Goal: Communication & Community: Answer question/provide support

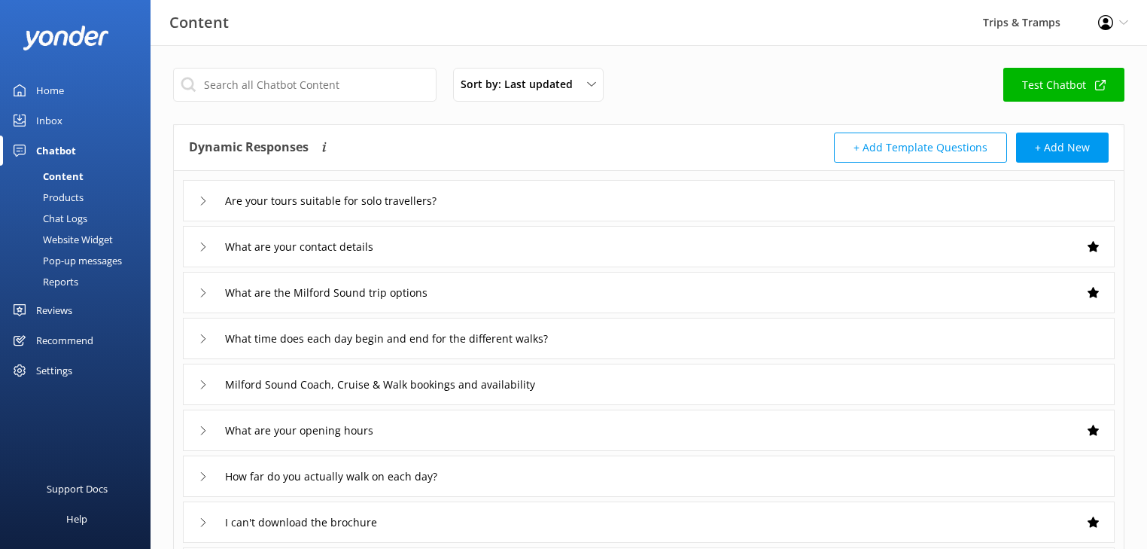
click at [47, 120] on div "Inbox" at bounding box center [49, 120] width 26 height 30
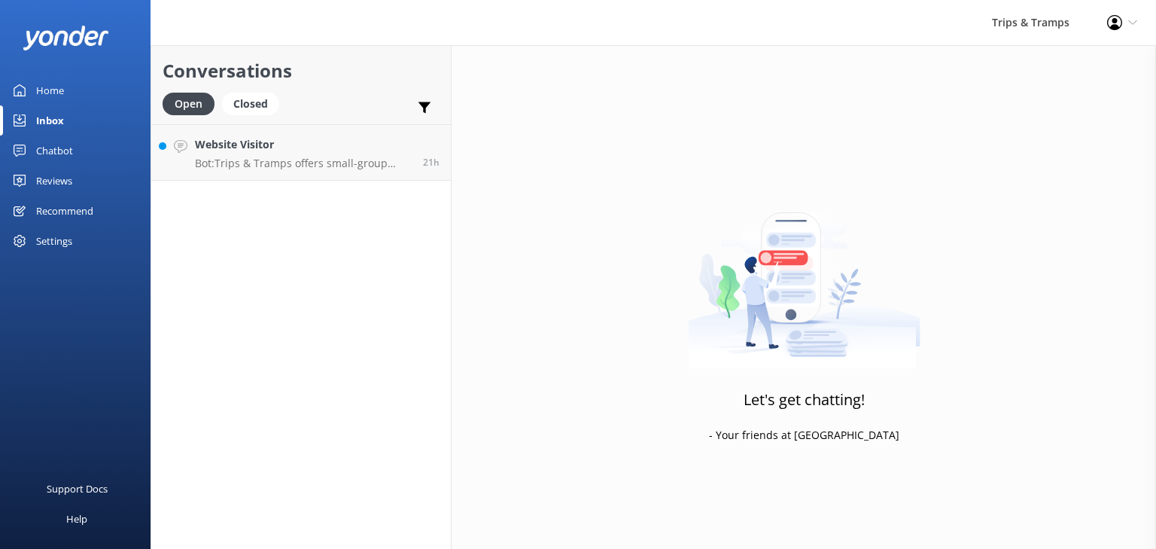
click at [45, 143] on div "Chatbot" at bounding box center [54, 150] width 37 height 30
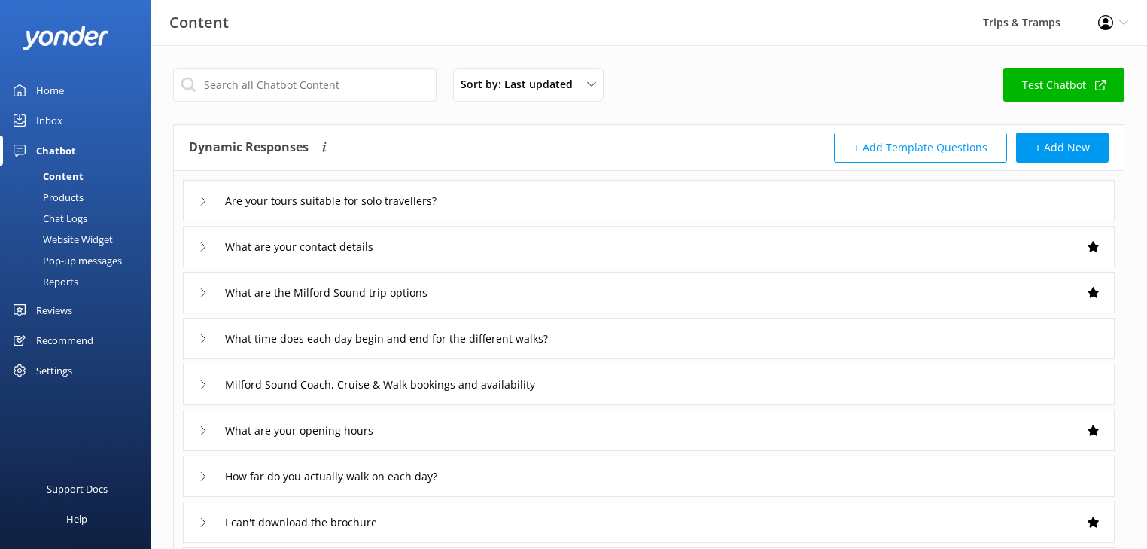
click at [39, 90] on div "Home" at bounding box center [50, 90] width 28 height 30
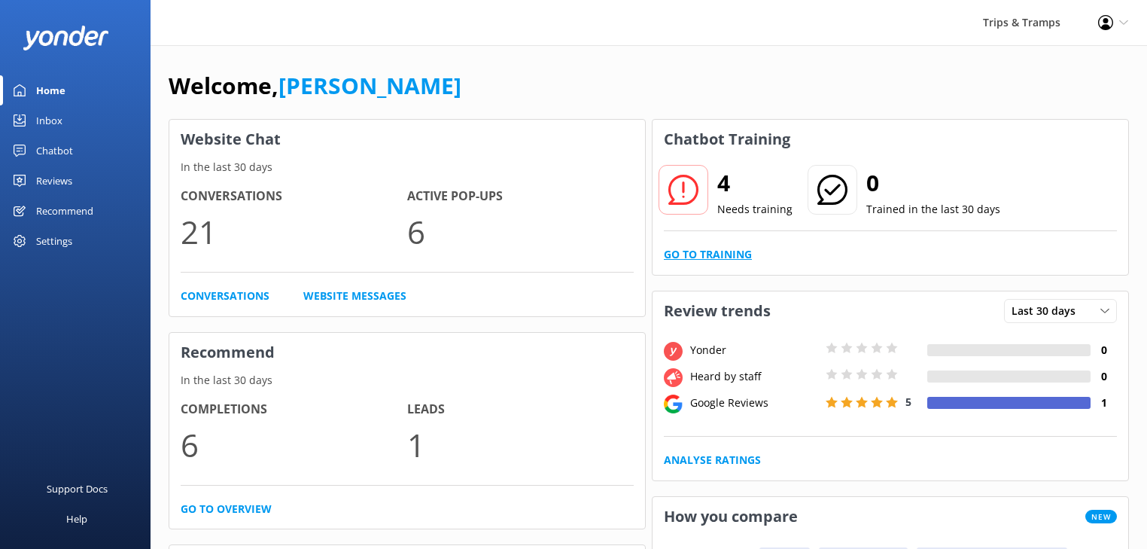
click at [716, 254] on link "Go to Training" at bounding box center [708, 254] width 88 height 17
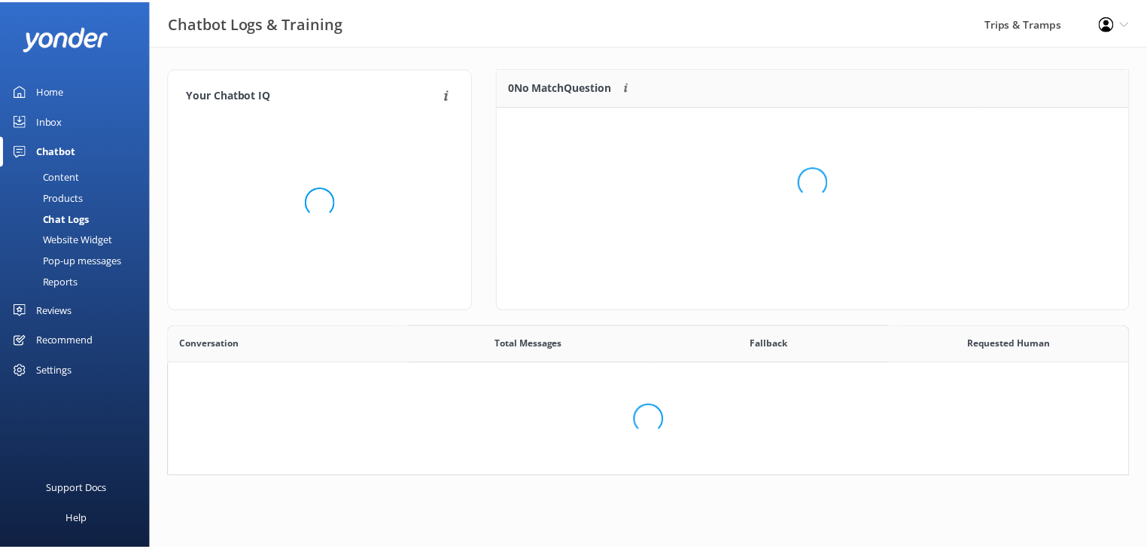
scroll to position [518, 950]
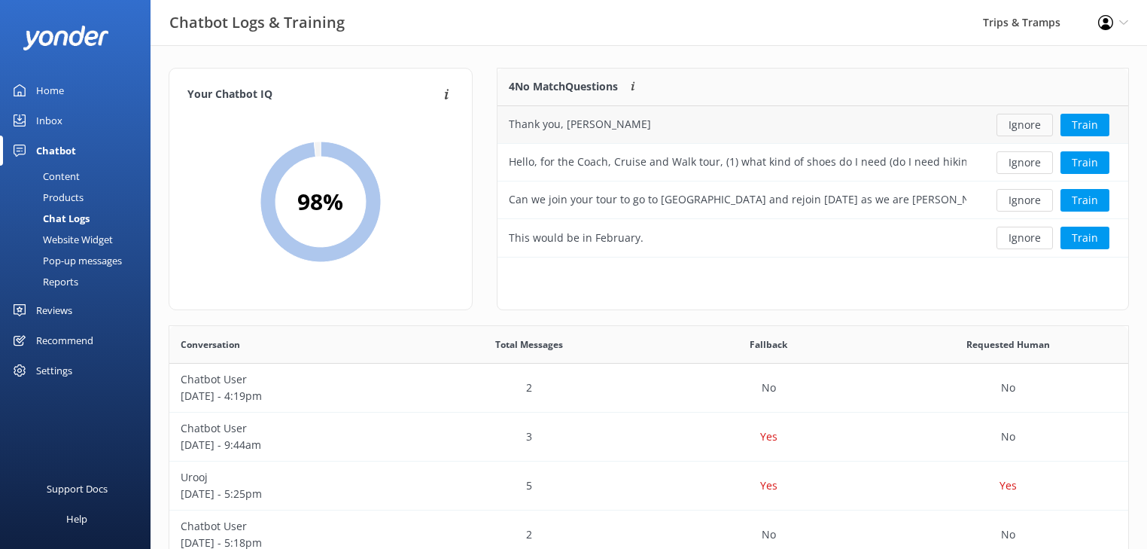
click at [1036, 129] on button "Ignore" at bounding box center [1025, 125] width 56 height 23
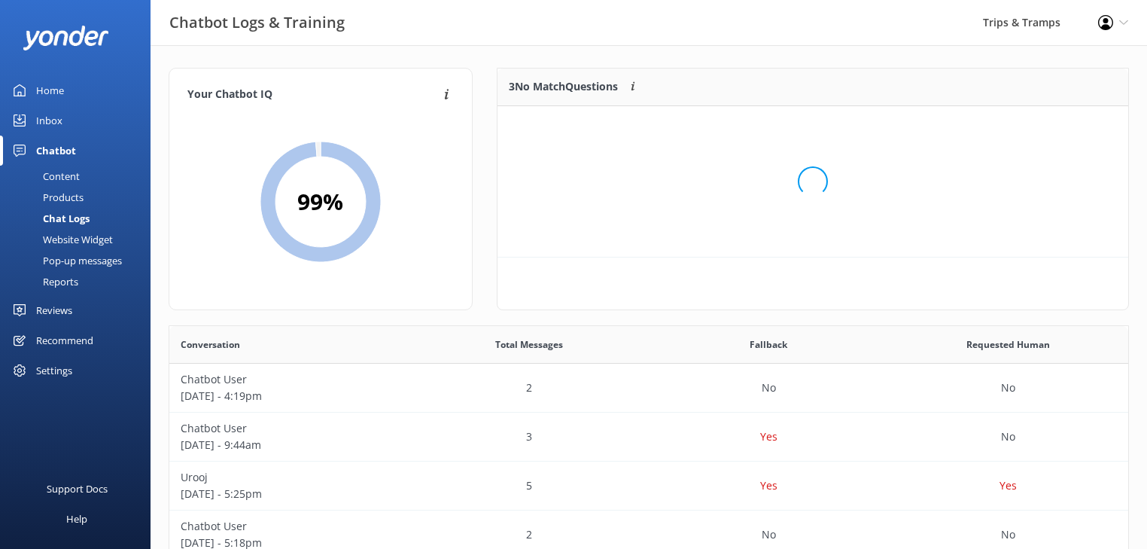
scroll to position [10, 9]
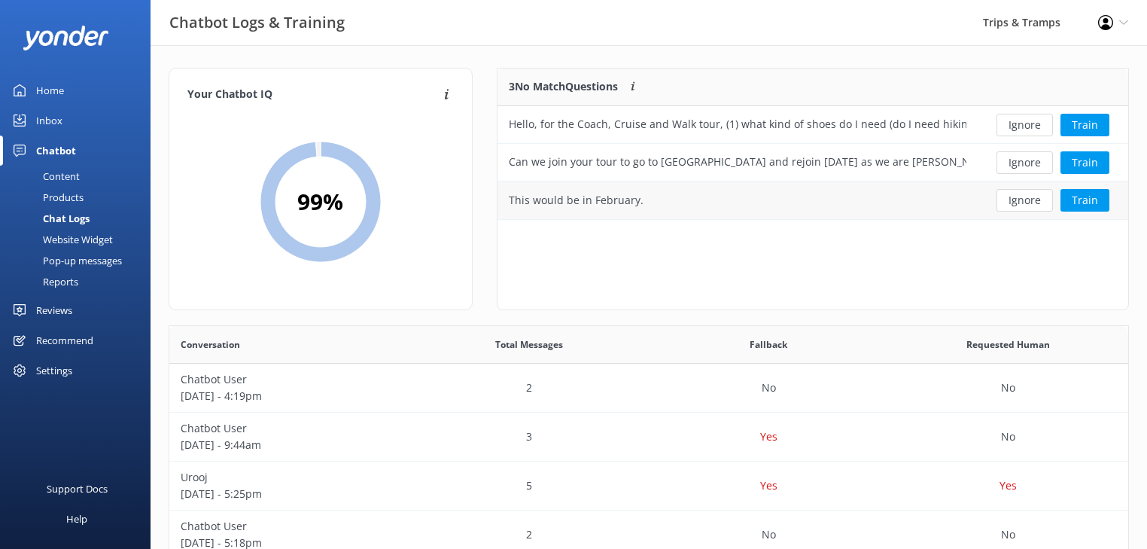
click at [619, 202] on div "This would be in February." at bounding box center [576, 200] width 135 height 17
click at [1017, 202] on button "Ignore" at bounding box center [1025, 200] width 56 height 23
click at [1083, 129] on button "Train" at bounding box center [1085, 125] width 49 height 23
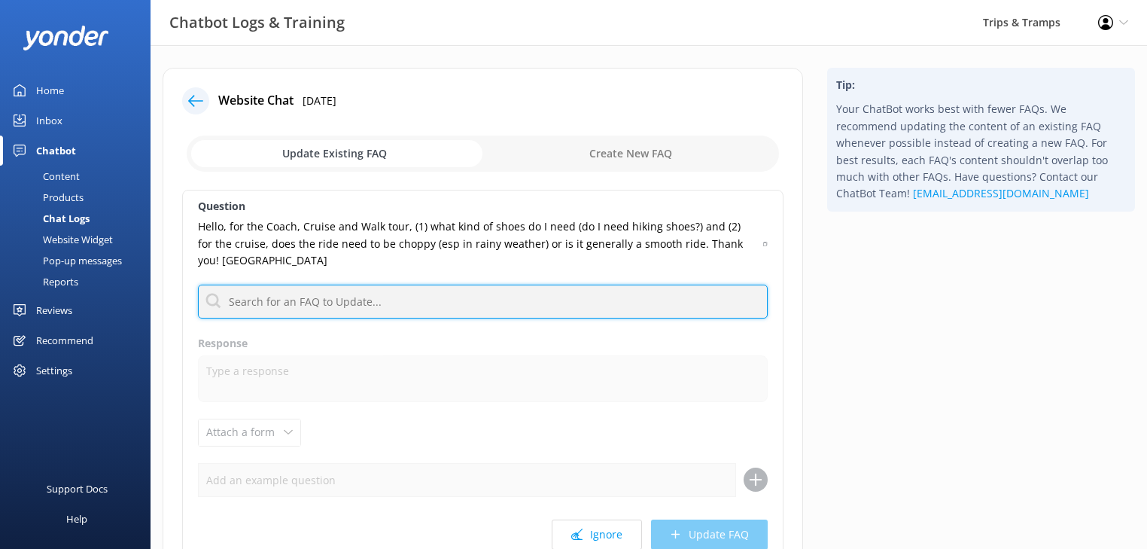
click at [337, 306] on input "text" at bounding box center [483, 302] width 570 height 34
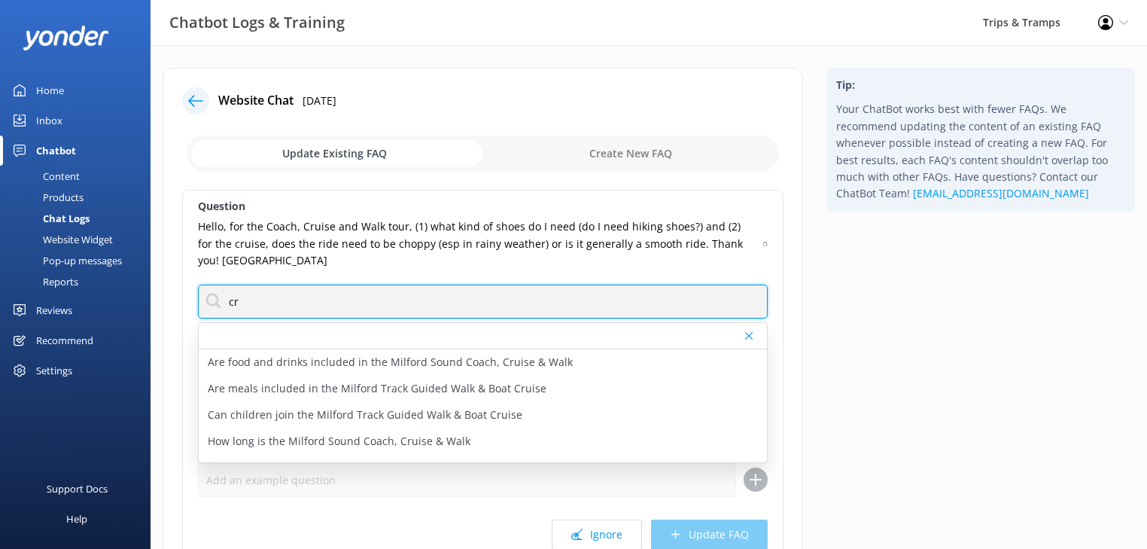
type input "c"
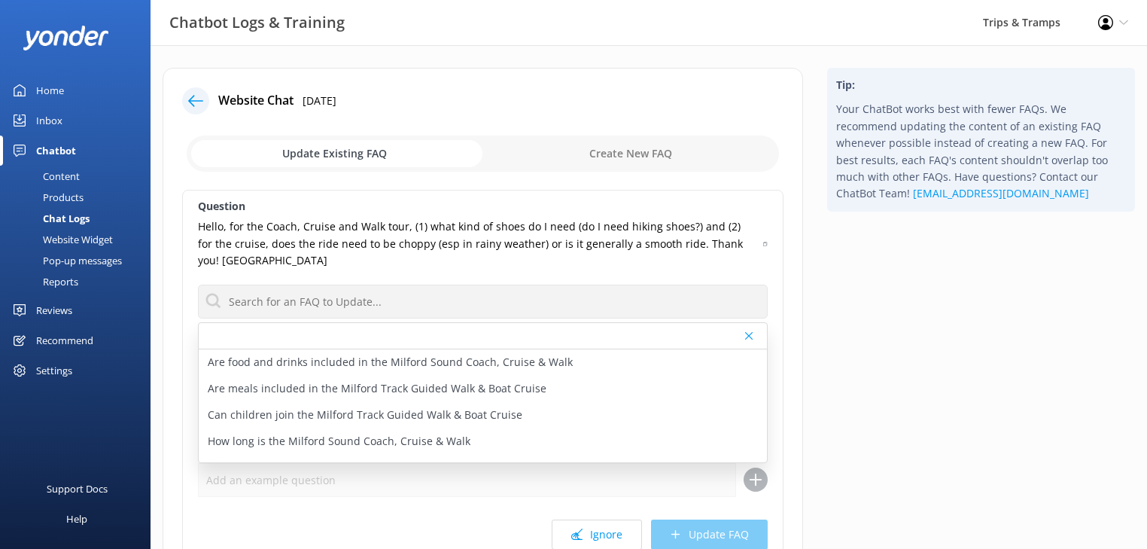
click at [817, 306] on div "Tip: Your ChatBot works best with fewer FAQs. We recommend updating the content…" at bounding box center [981, 362] width 332 height 589
click at [900, 342] on div "Tip: Your ChatBot works best with fewer FAQs. We recommend updating the content…" at bounding box center [981, 362] width 332 height 589
click at [660, 163] on input "checkbox" at bounding box center [483, 153] width 592 height 36
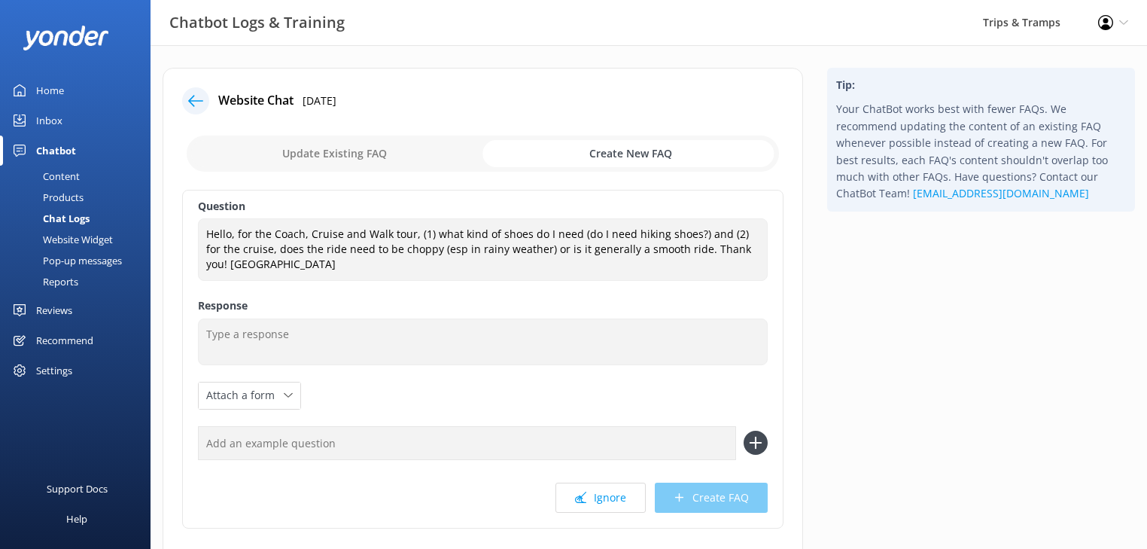
click at [323, 153] on input "checkbox" at bounding box center [483, 153] width 592 height 36
checkbox input "false"
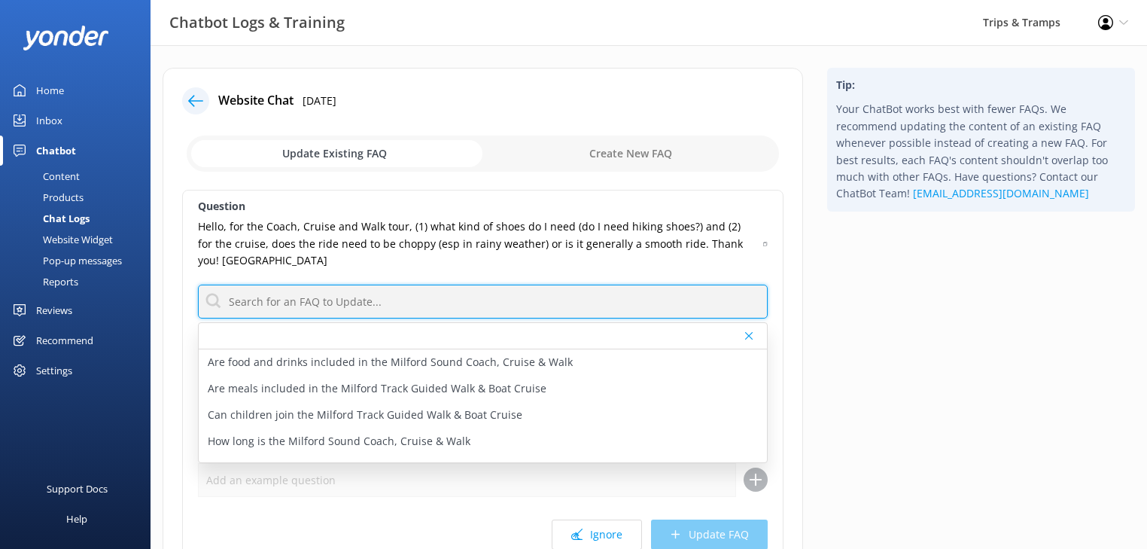
click at [319, 301] on input "text" at bounding box center [483, 302] width 570 height 34
drag, startPoint x: 267, startPoint y: 300, endPoint x: 204, endPoint y: 290, distance: 64.0
click at [204, 290] on input "shoes" at bounding box center [483, 302] width 570 height 34
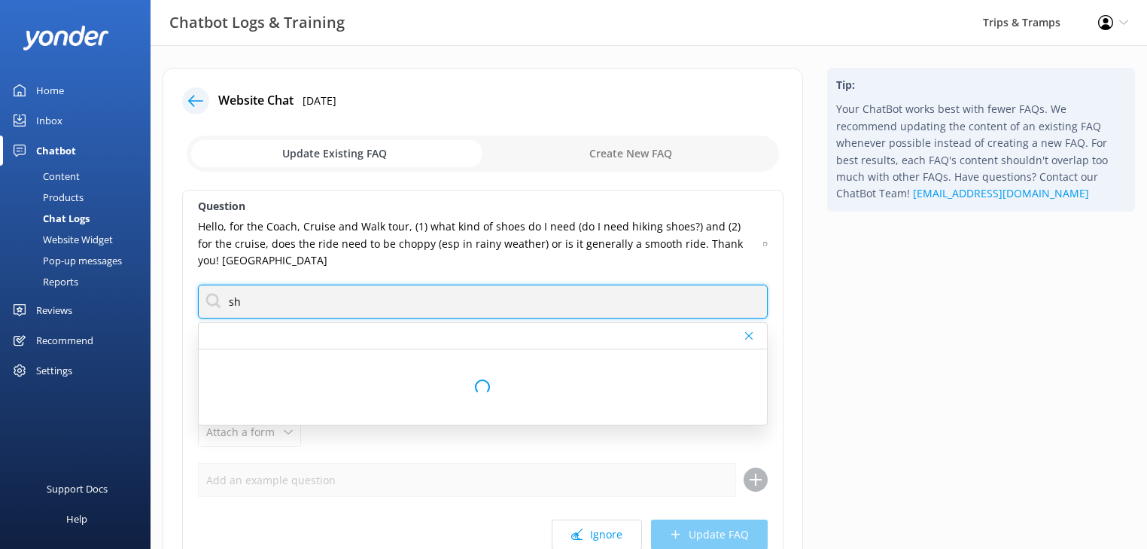
type input "s"
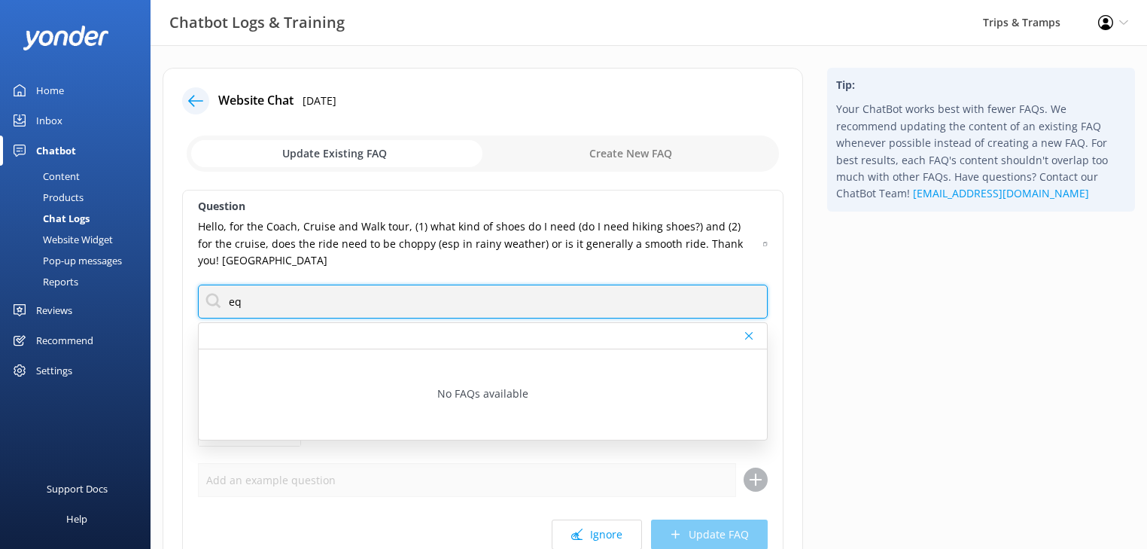
type input "e"
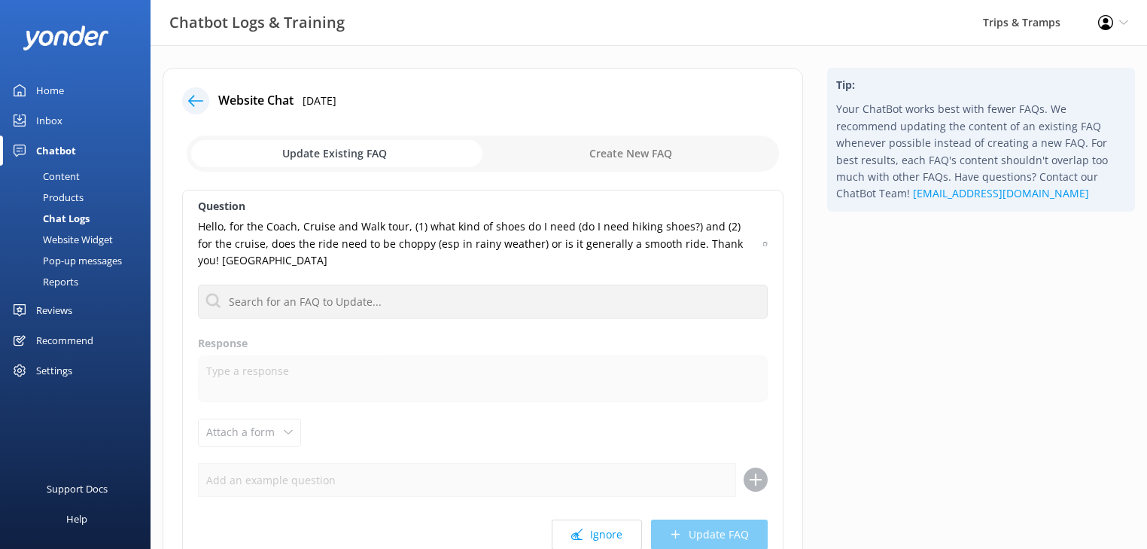
click at [644, 159] on input "checkbox" at bounding box center [483, 153] width 592 height 36
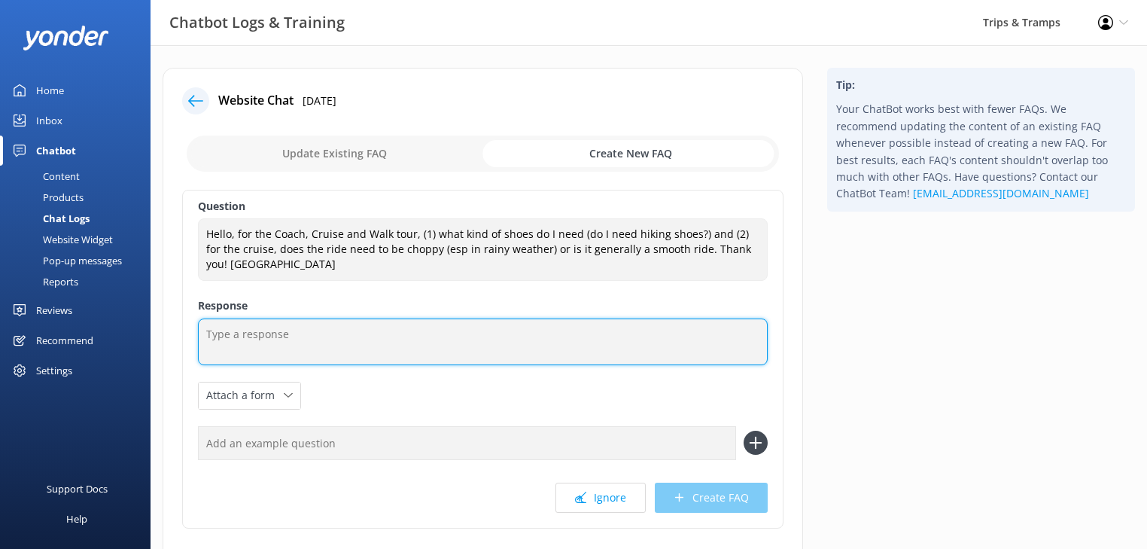
click at [594, 336] on textarea at bounding box center [483, 341] width 570 height 47
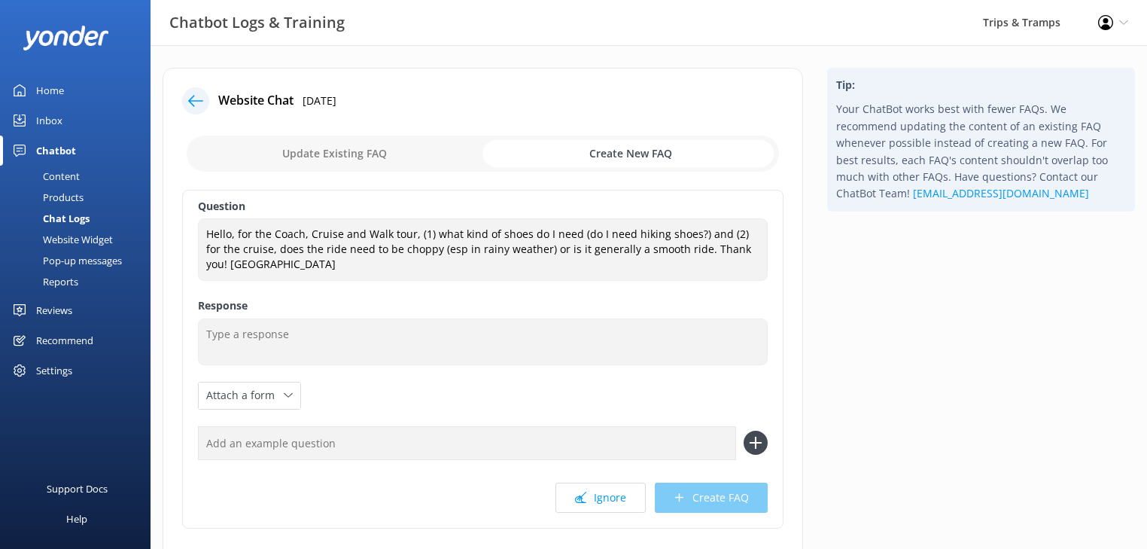
click at [237, 151] on input "checkbox" at bounding box center [483, 153] width 592 height 36
checkbox input "false"
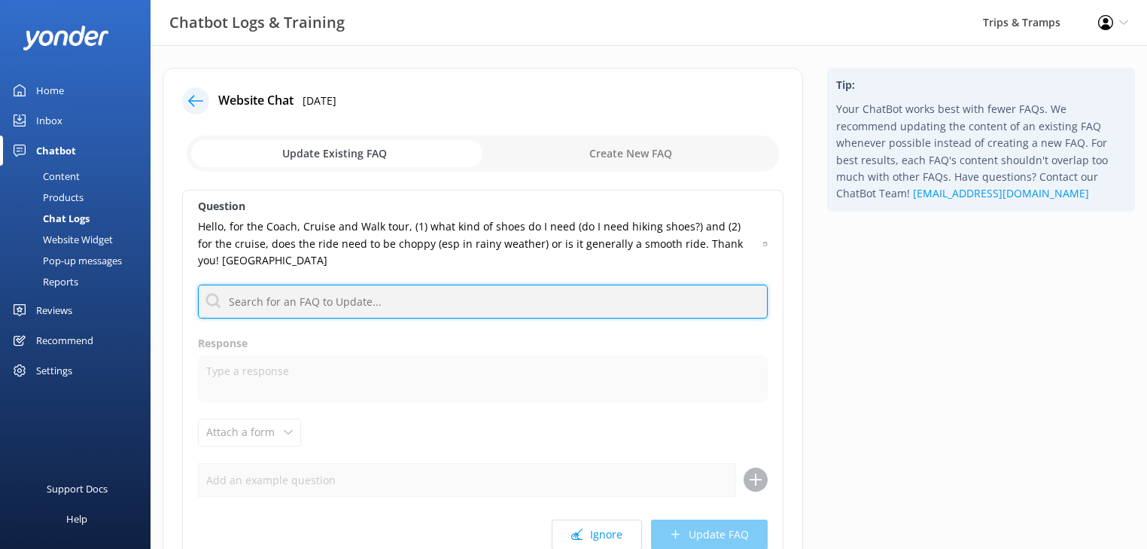
click at [277, 309] on input "text" at bounding box center [483, 302] width 570 height 34
type input "boots"
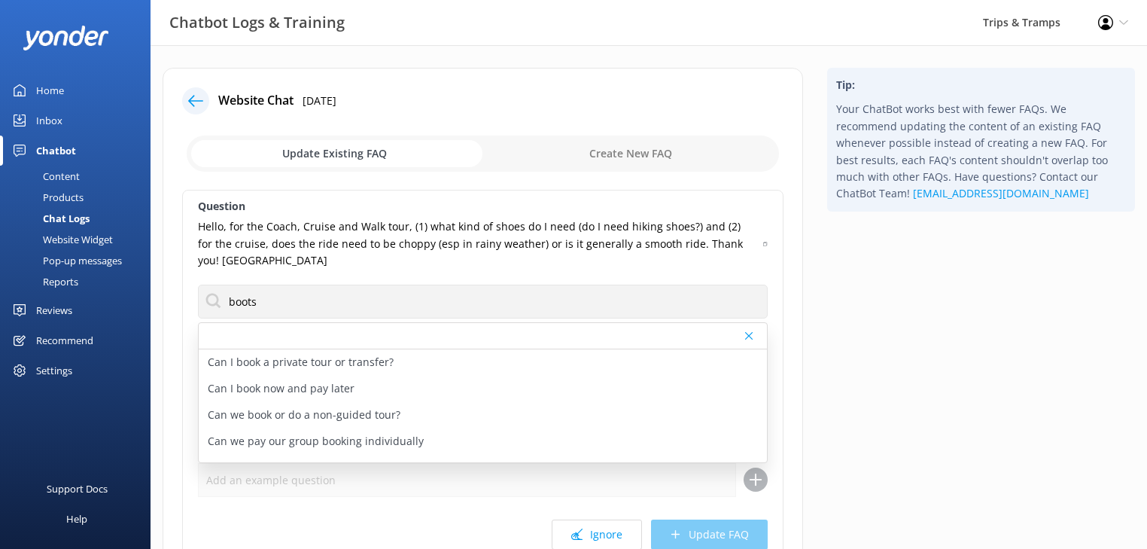
click at [585, 147] on input "checkbox" at bounding box center [483, 153] width 592 height 36
checkbox input "true"
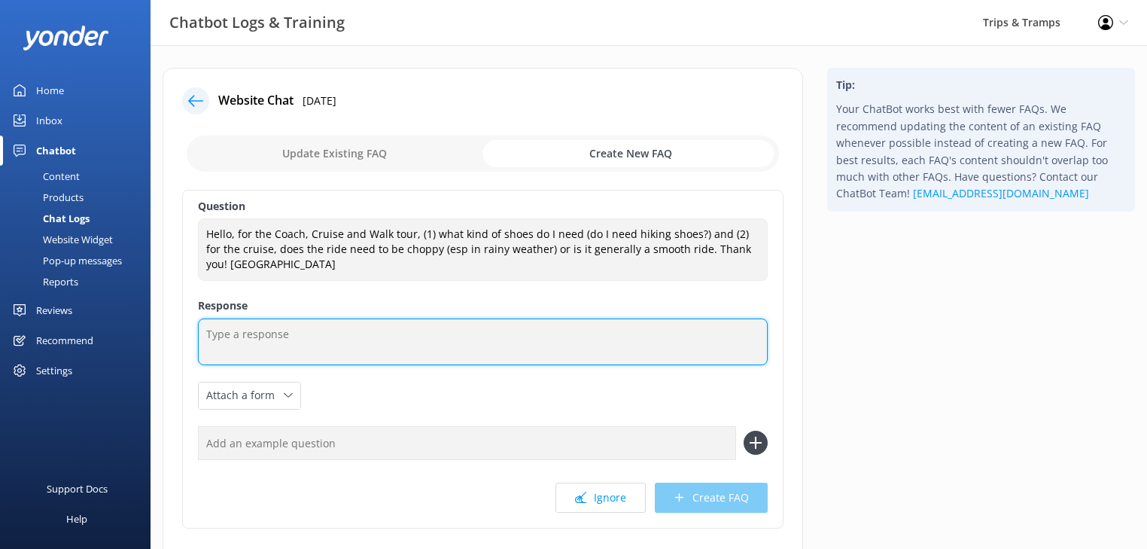
click at [291, 339] on textarea at bounding box center [483, 341] width 570 height 47
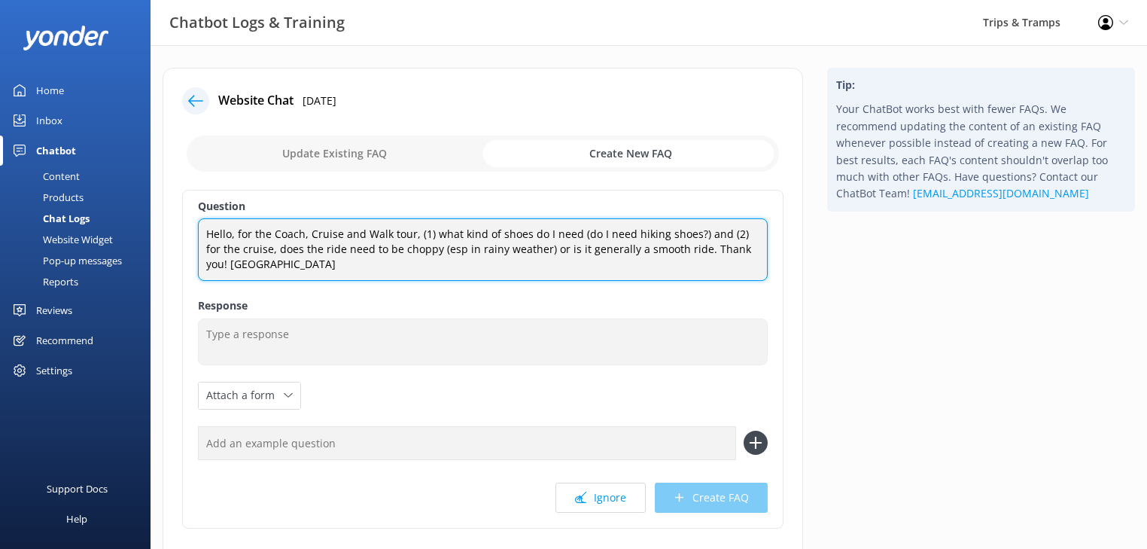
drag, startPoint x: 689, startPoint y: 233, endPoint x: 236, endPoint y: 223, distance: 453.2
click at [236, 223] on textarea "Hello, for the Coach, Cruise and Walk tour, (1) what kind of shoes do I need (d…" at bounding box center [483, 249] width 570 height 62
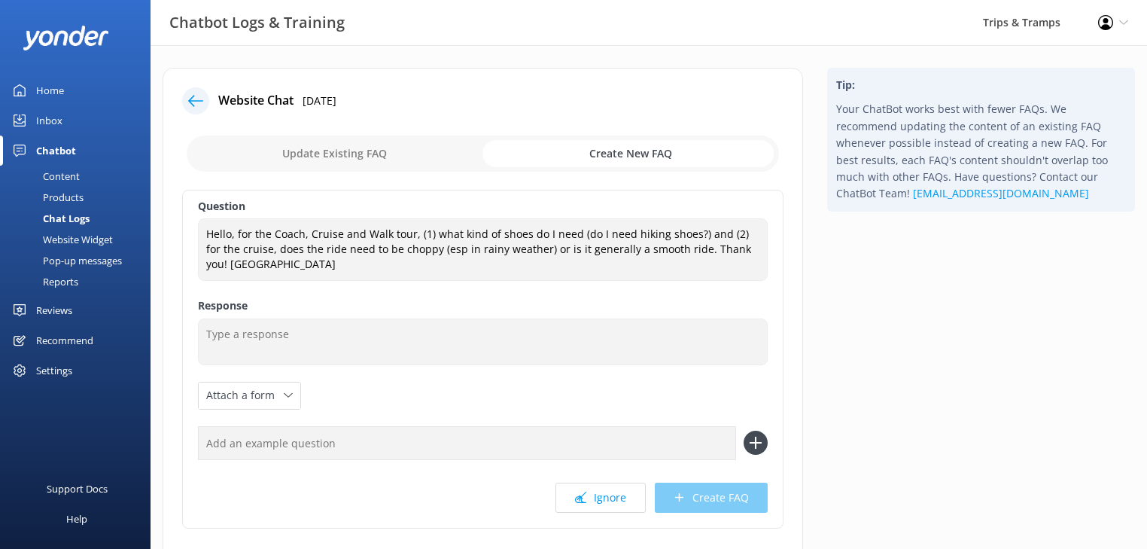
click at [79, 215] on div "Chat Logs" at bounding box center [49, 218] width 81 height 21
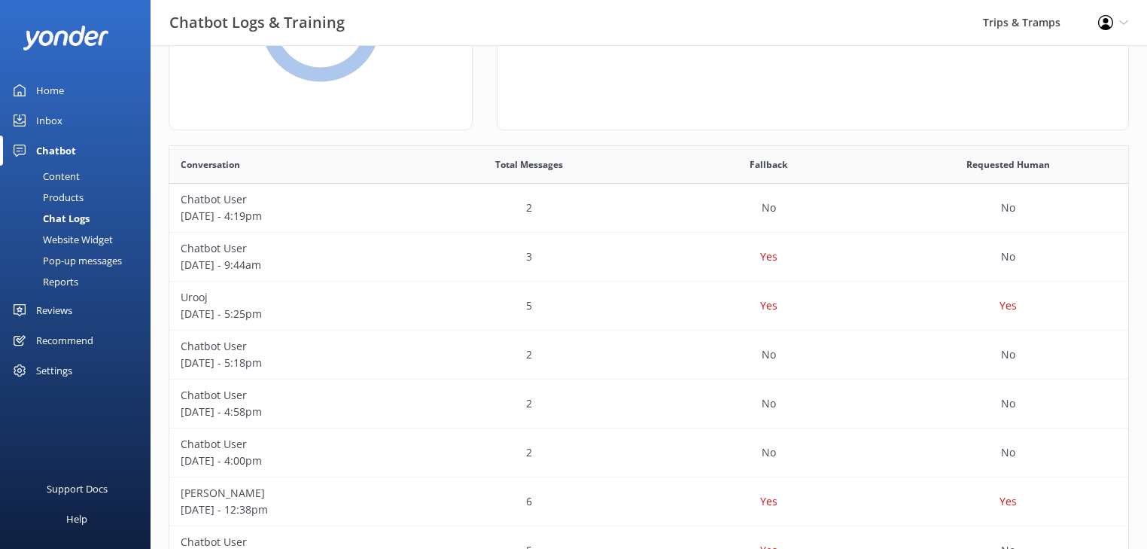
scroll to position [181, 0]
click at [245, 260] on p "[DATE] - 9:44am" at bounding box center [290, 264] width 218 height 17
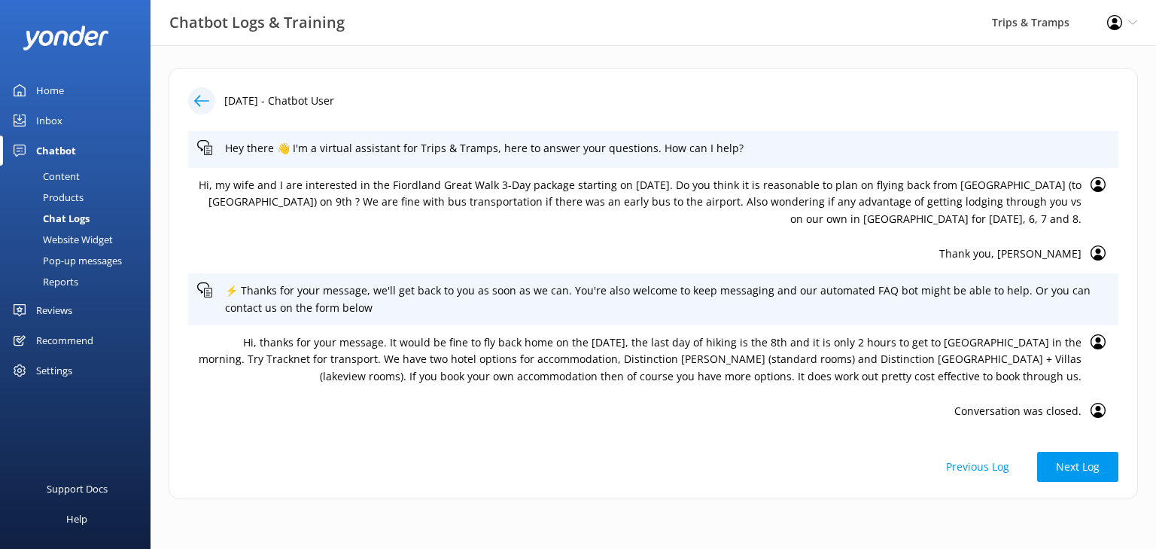
click at [204, 106] on icon at bounding box center [201, 100] width 15 height 15
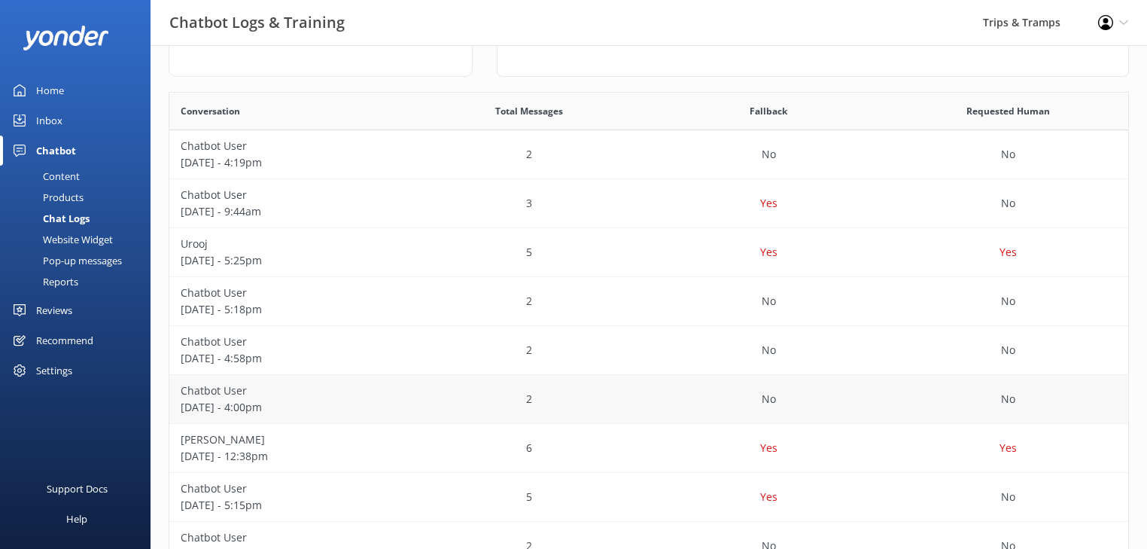
scroll to position [241, 0]
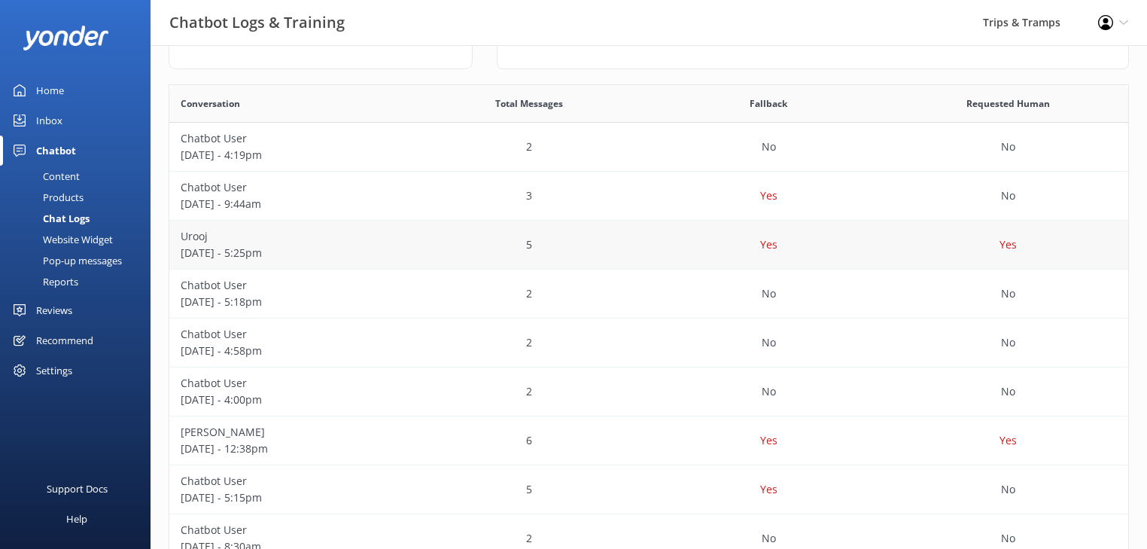
click at [209, 245] on p "[DATE] - 5:25pm" at bounding box center [290, 253] width 218 height 17
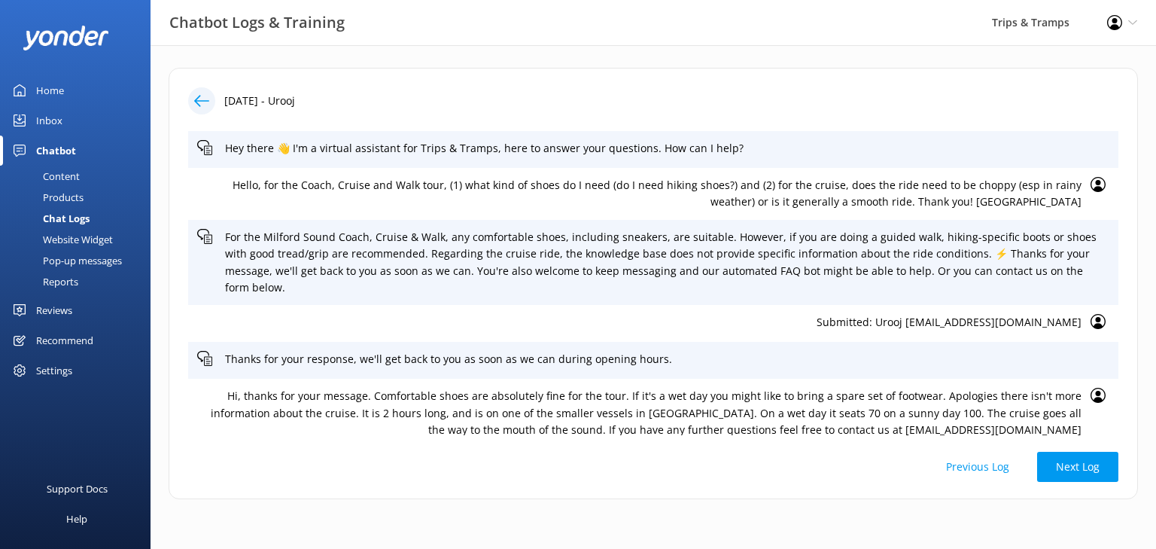
click at [789, 187] on p "Hello, for the Coach, Cruise and Walk tour, (1) what kind of shoes do I need (d…" at bounding box center [639, 194] width 884 height 34
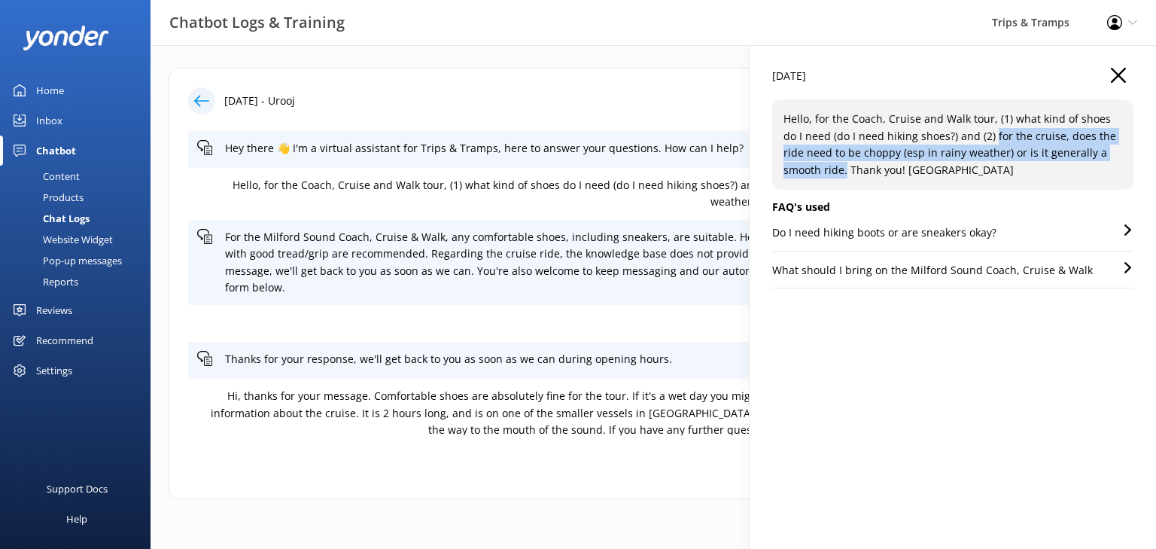
drag, startPoint x: 805, startPoint y: 170, endPoint x: 976, endPoint y: 135, distance: 174.3
click at [976, 135] on p "Hello, for the Coach, Cruise and Walk tour, (1) what kind of shoes do I need (d…" at bounding box center [953, 145] width 339 height 68
copy p "for the cruise, does the ride need to be choppy (esp in rainy weather) or is it…"
click at [57, 147] on div "Chatbot" at bounding box center [56, 150] width 40 height 30
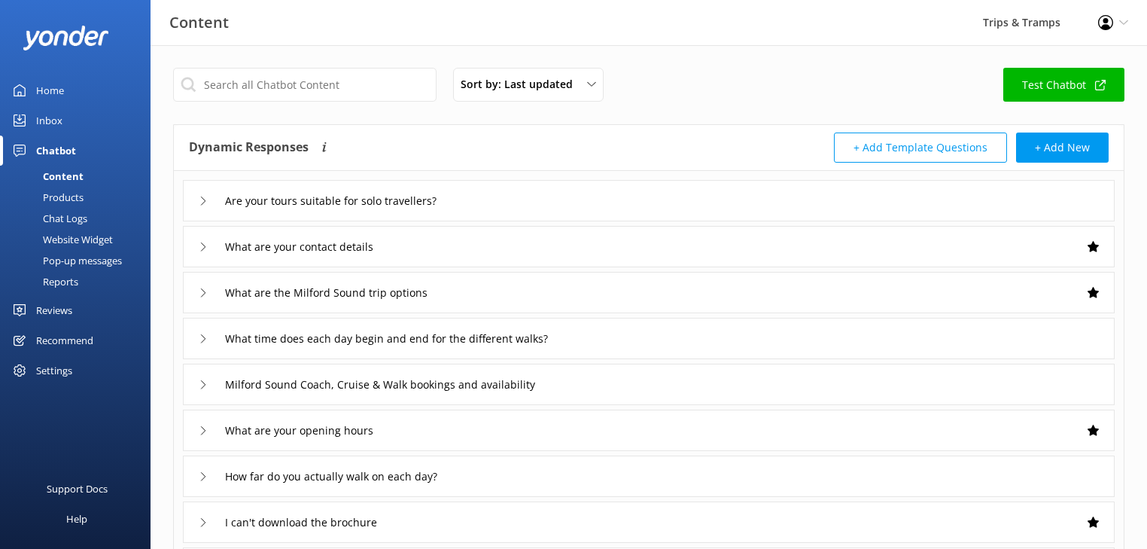
click at [51, 83] on div "Home" at bounding box center [50, 90] width 28 height 30
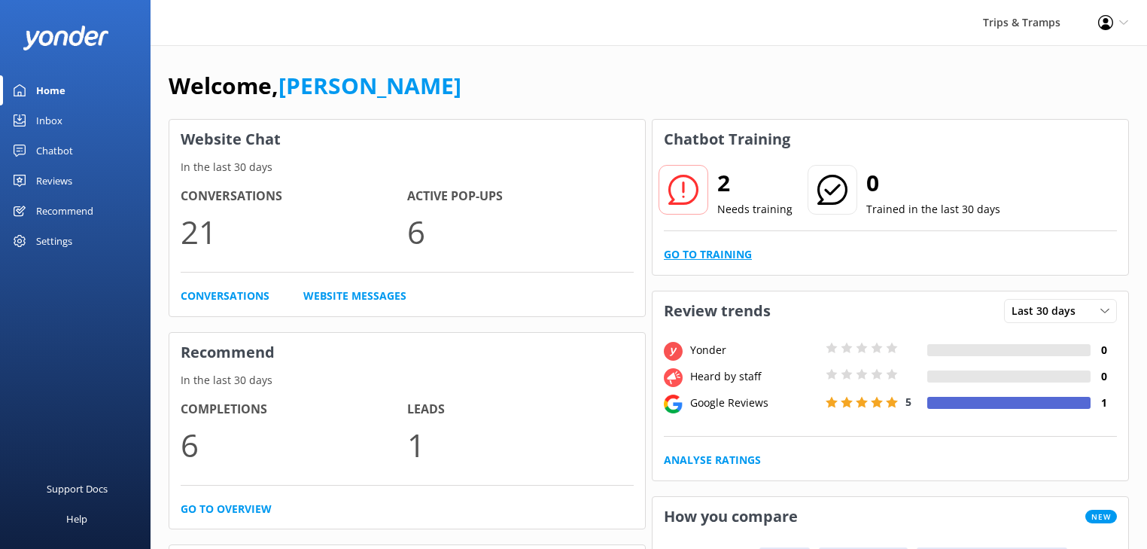
click at [714, 251] on link "Go to Training" at bounding box center [708, 254] width 88 height 17
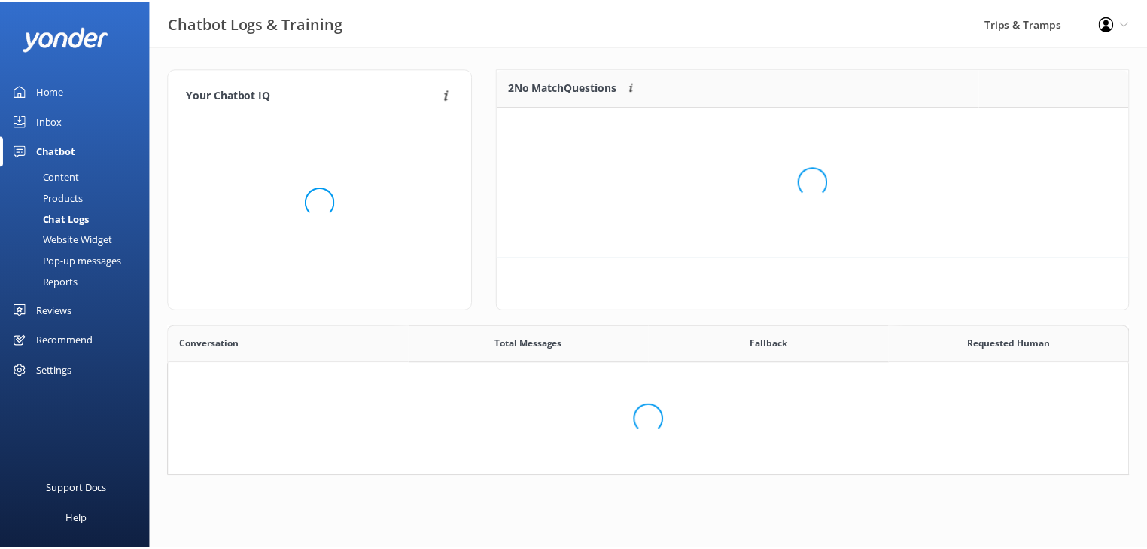
scroll to position [518, 950]
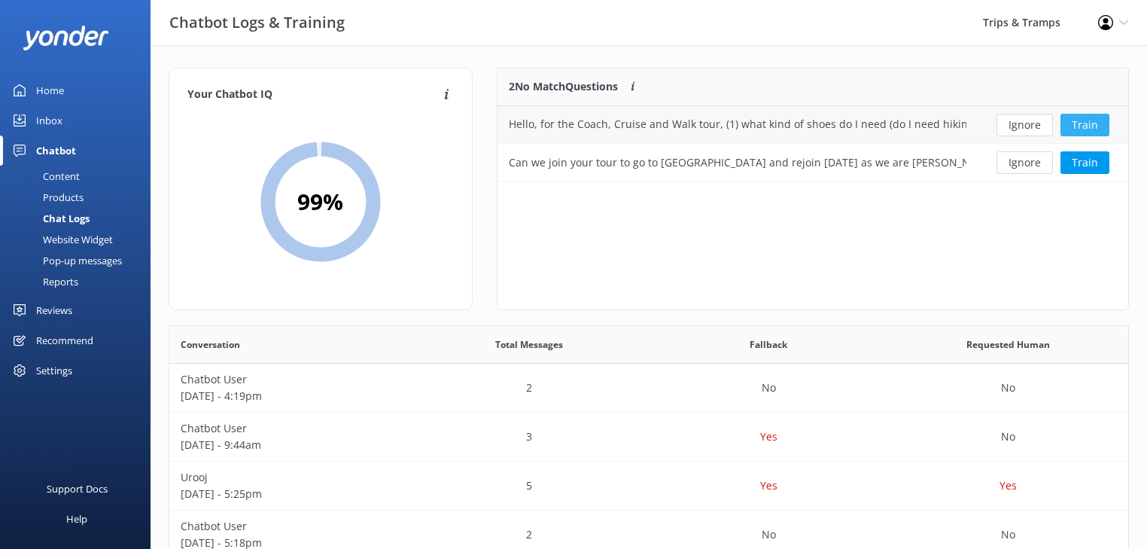
click at [1087, 126] on button "Train" at bounding box center [1085, 125] width 49 height 23
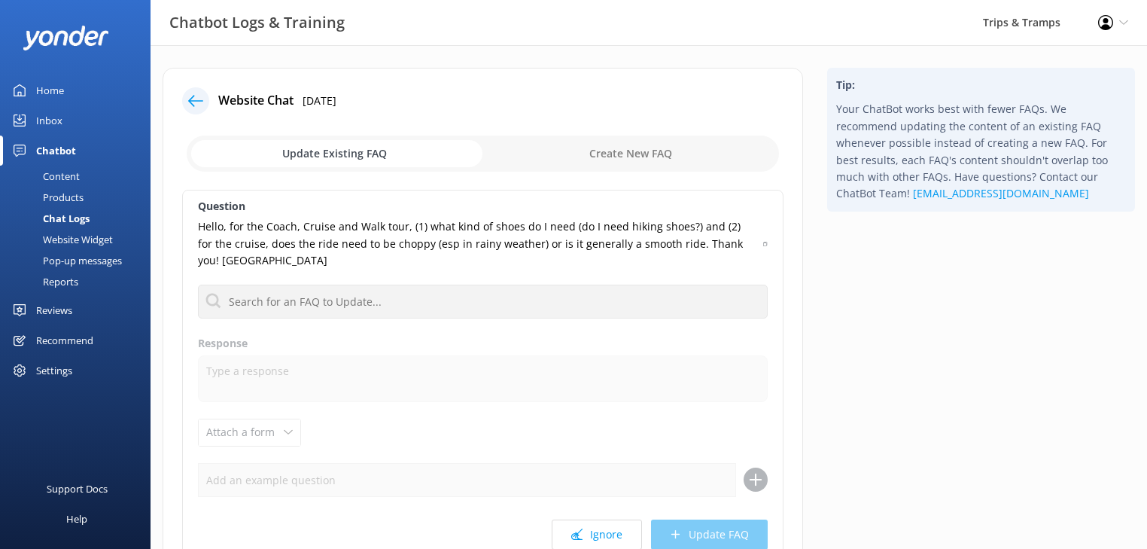
click at [631, 152] on input "checkbox" at bounding box center [483, 153] width 592 height 36
checkbox input "true"
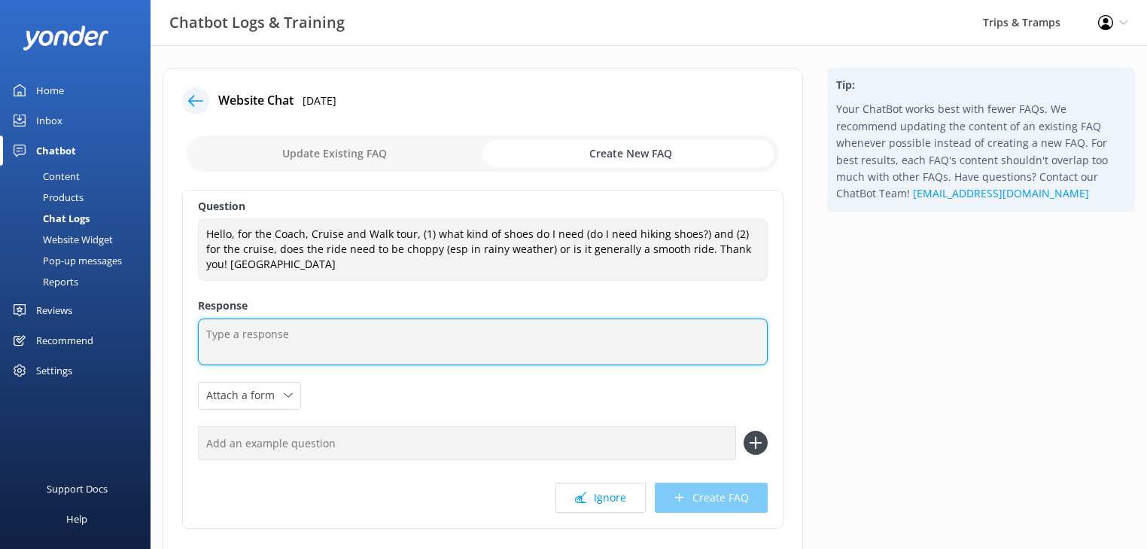
click at [241, 329] on textarea at bounding box center [483, 341] width 570 height 47
paste textarea "The cruise is usually calm and comfortable. Milford Sound’s geography means lit…"
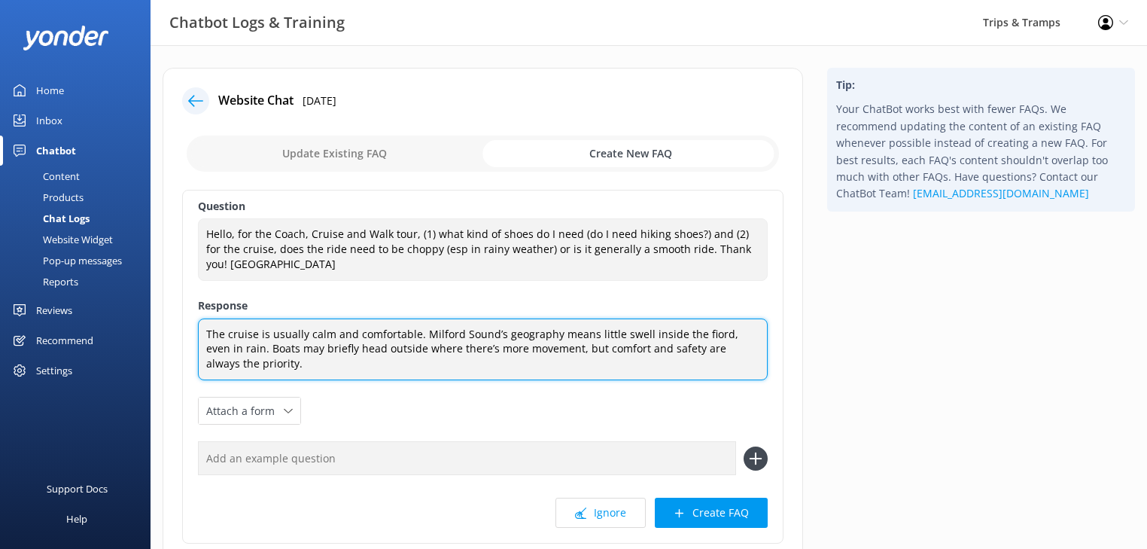
type textarea "The cruise is usually calm and comfortable. Milford Sound’s geography means lit…"
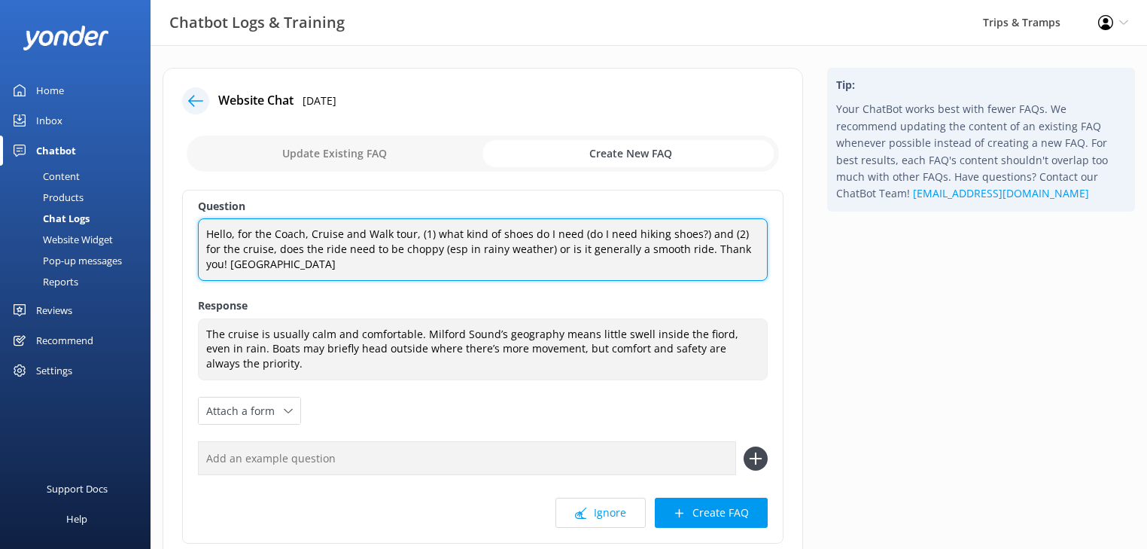
drag, startPoint x: 241, startPoint y: 263, endPoint x: 176, endPoint y: 235, distance: 70.5
click at [176, 235] on div "Website Chat [DATE] Update Existing FAQ Create New FAQ Question Hello, for the …" at bounding box center [483, 344] width 641 height 552
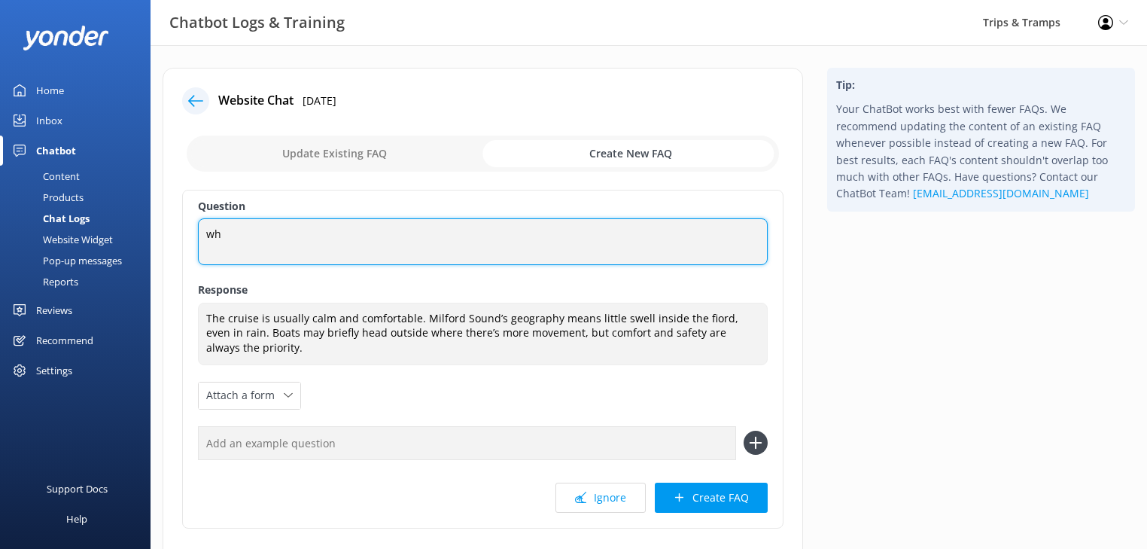
type textarea "w"
drag, startPoint x: 349, startPoint y: 235, endPoint x: 188, endPoint y: 235, distance: 161.1
click at [188, 235] on div "Question What is the boat ride like, can it be rough on Milford Sound? What is …" at bounding box center [482, 359] width 601 height 339
click at [369, 235] on textarea "Can it be rough on Milford Sound?" at bounding box center [483, 241] width 570 height 47
drag, startPoint x: 454, startPoint y: 237, endPoint x: 165, endPoint y: 239, distance: 289.0
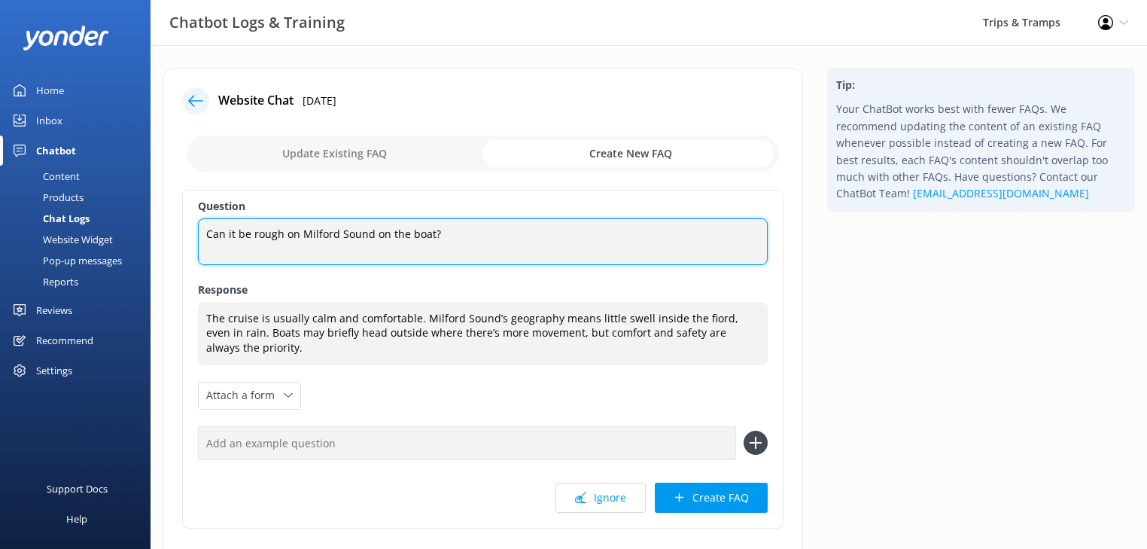
click at [165, 239] on div "Website Chat [DATE] Update Existing FAQ Create New FAQ Question Can it be rough…" at bounding box center [483, 336] width 641 height 537
type textarea "C"
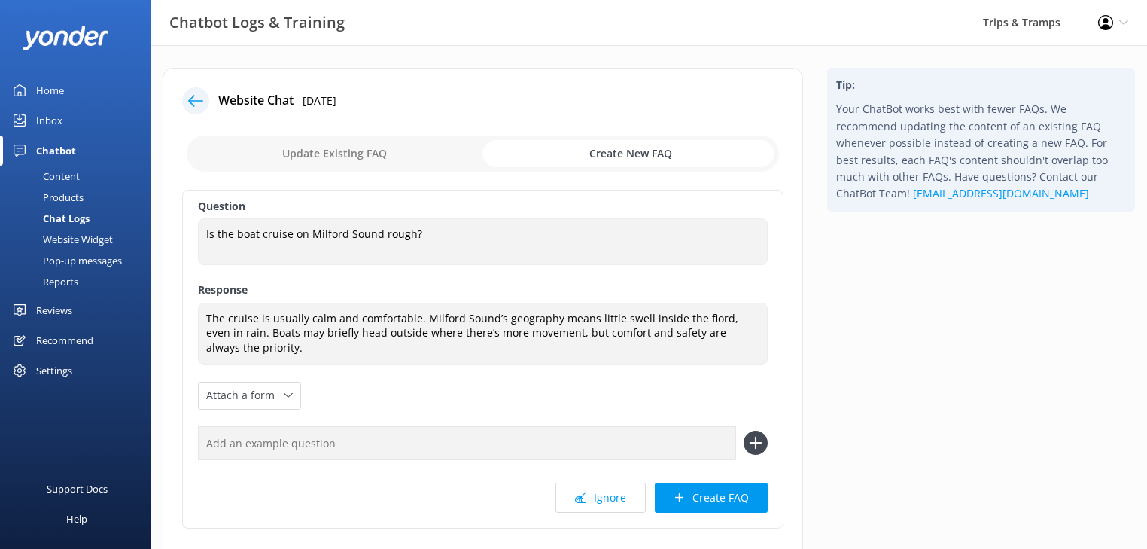
click at [235, 450] on input "text" at bounding box center [467, 443] width 538 height 34
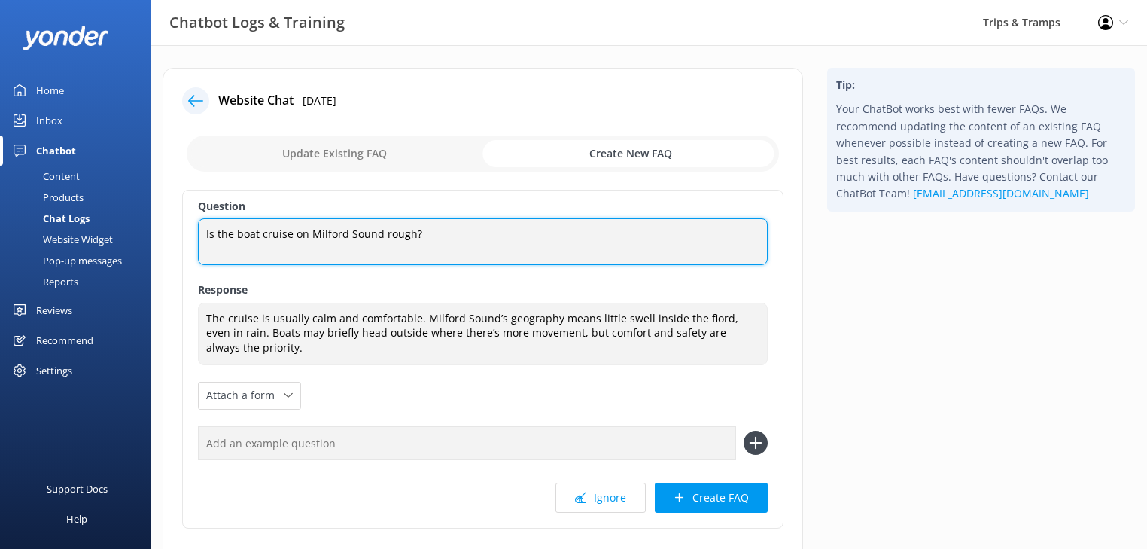
drag, startPoint x: 155, startPoint y: 230, endPoint x: 57, endPoint y: 229, distance: 97.9
click at [60, 228] on div "Chatbot Logs & Training Trips & Tramps Profile Settings Logout Home Inbox Chatb…" at bounding box center [573, 347] width 1147 height 604
type textarea "What are the conditions on the boat ride at [GEOGRAPHIC_DATA] like?"
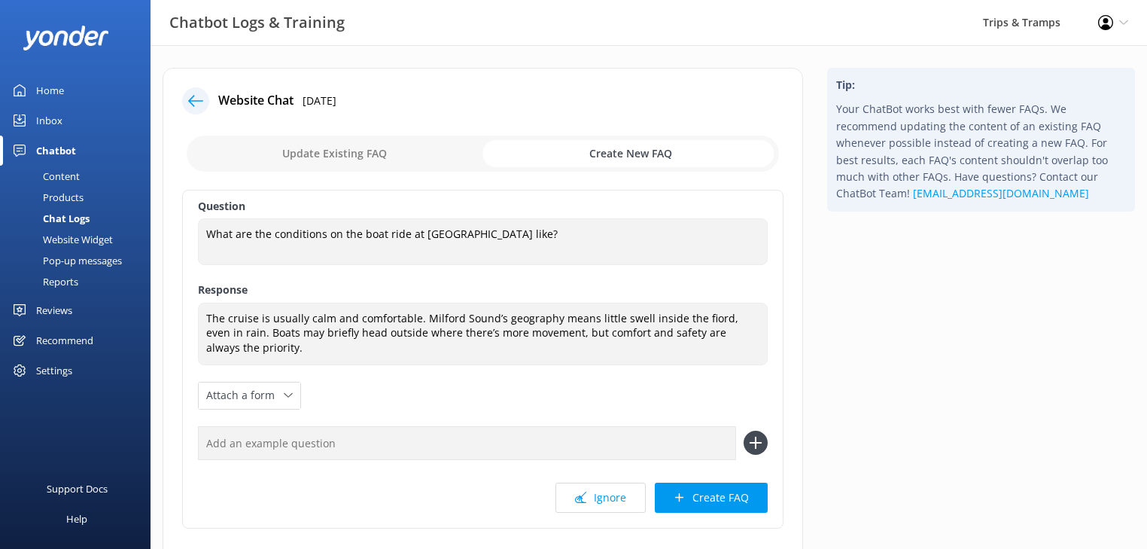
click at [240, 450] on input "text" at bounding box center [467, 443] width 538 height 34
type input "Can it be rough on the boat at [GEOGRAPHIC_DATA]?"
click at [747, 445] on icon at bounding box center [756, 443] width 24 height 24
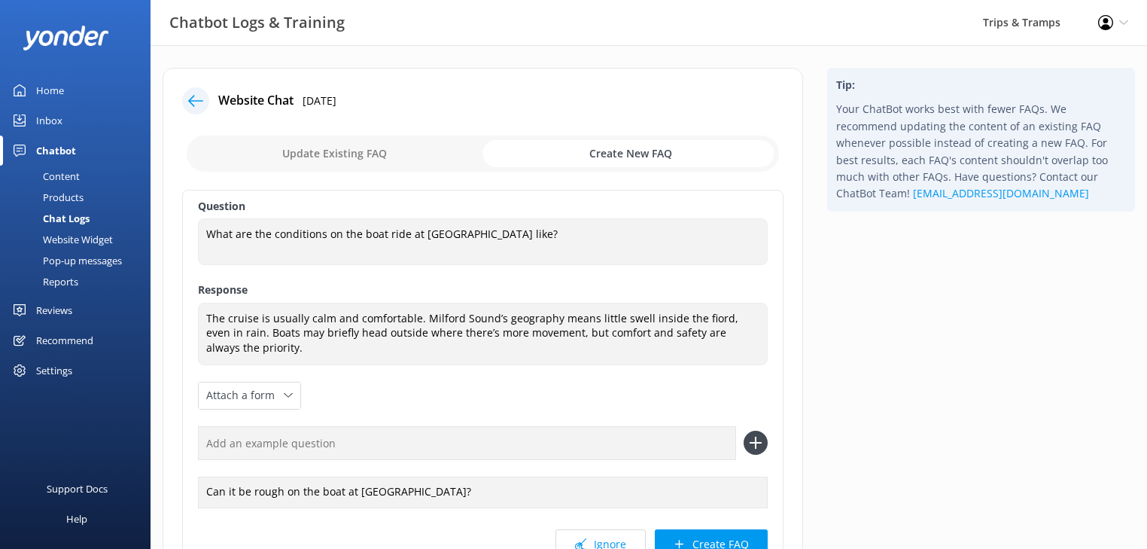
click at [309, 441] on input "text" at bounding box center [467, 443] width 538 height 34
type input "In the rain will Milford Sound be rough on the boat?"
click at [759, 444] on icon at bounding box center [756, 443] width 24 height 24
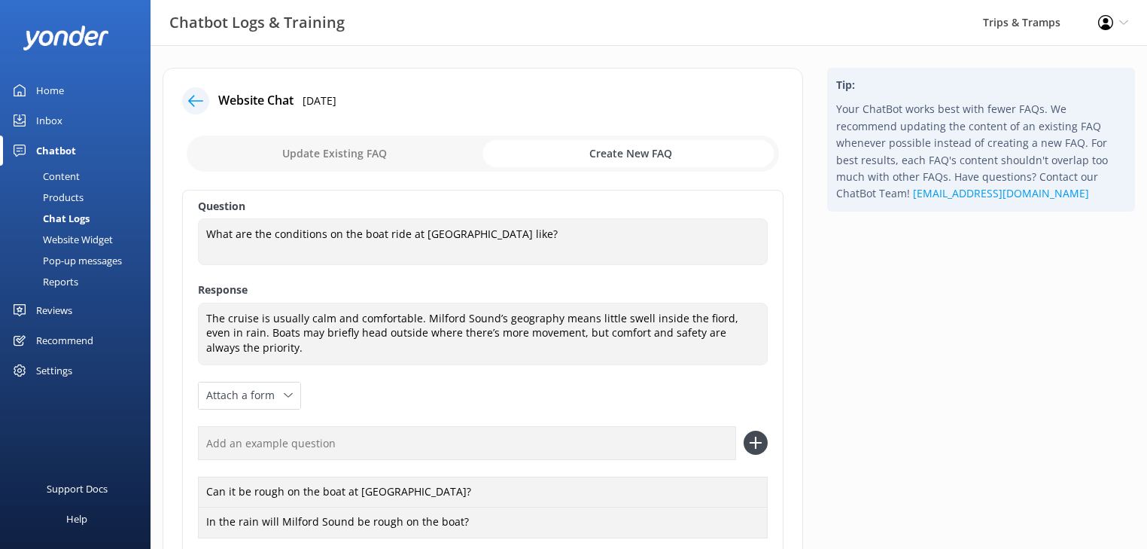
click at [279, 443] on input "text" at bounding box center [467, 443] width 538 height 34
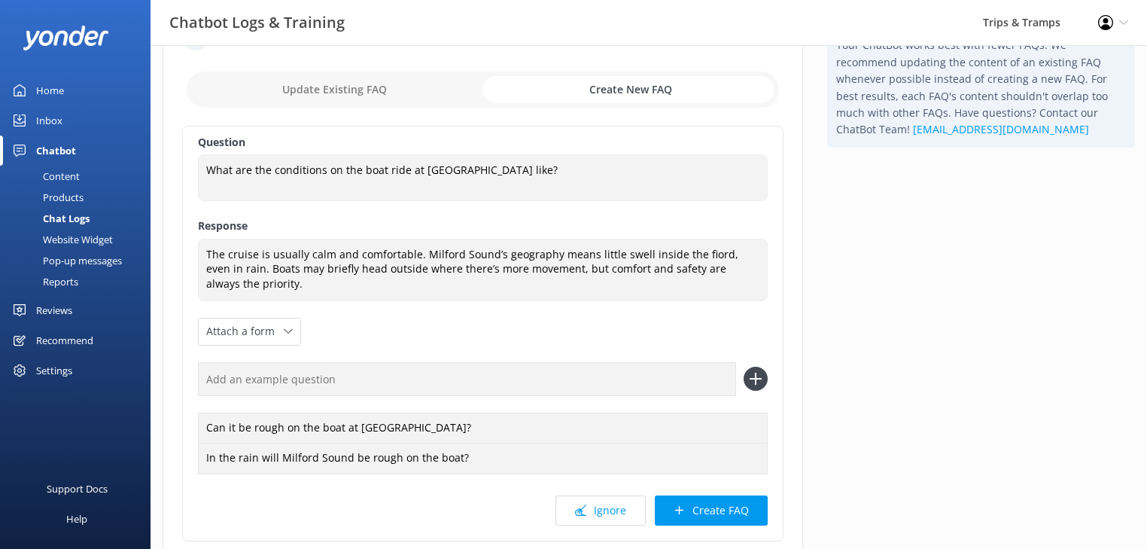
scroll to position [176, 0]
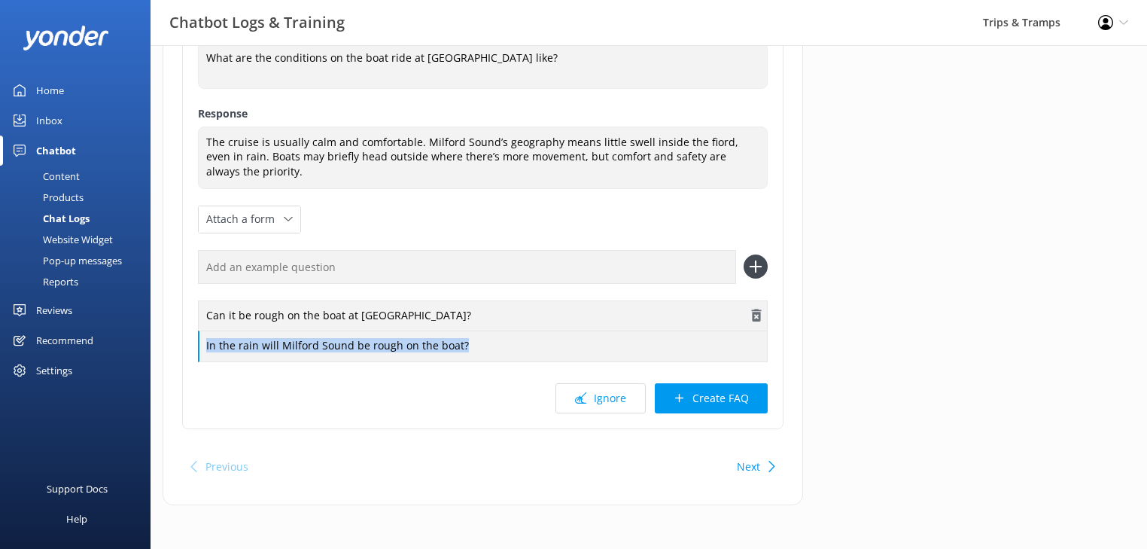
drag, startPoint x: 331, startPoint y: 330, endPoint x: 199, endPoint y: 304, distance: 135.1
click at [199, 304] on div "Can it be rough on the boat at [GEOGRAPHIC_DATA]? In the rain will [GEOGRAPHIC_…" at bounding box center [483, 330] width 570 height 60
copy div "In the rain will Milford Sound be rough on the boat?"
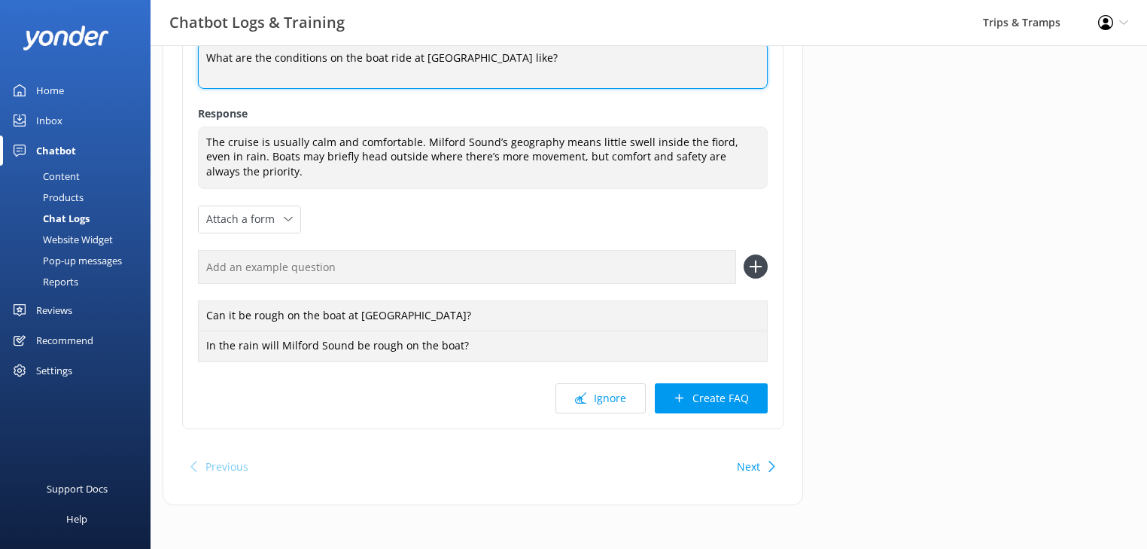
drag, startPoint x: 509, startPoint y: 59, endPoint x: 249, endPoint y: 54, distance: 259.7
click at [137, 59] on div "Chatbot Logs & Training Trips & Tramps Profile Settings Logout Home Inbox Chatb…" at bounding box center [573, 209] width 1147 height 681
click at [251, 260] on input "text" at bounding box center [467, 267] width 538 height 34
paste input "Will the boat be rough if it’s windy or raining?"
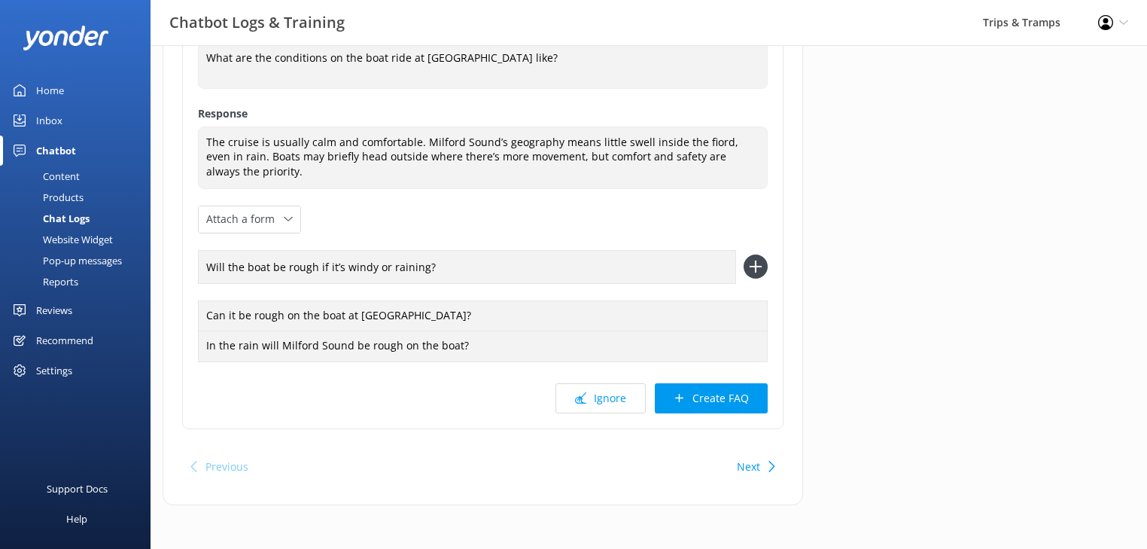
type input "Will the boat be rough if it’s windy or raining?"
click at [753, 264] on icon at bounding box center [756, 266] width 24 height 24
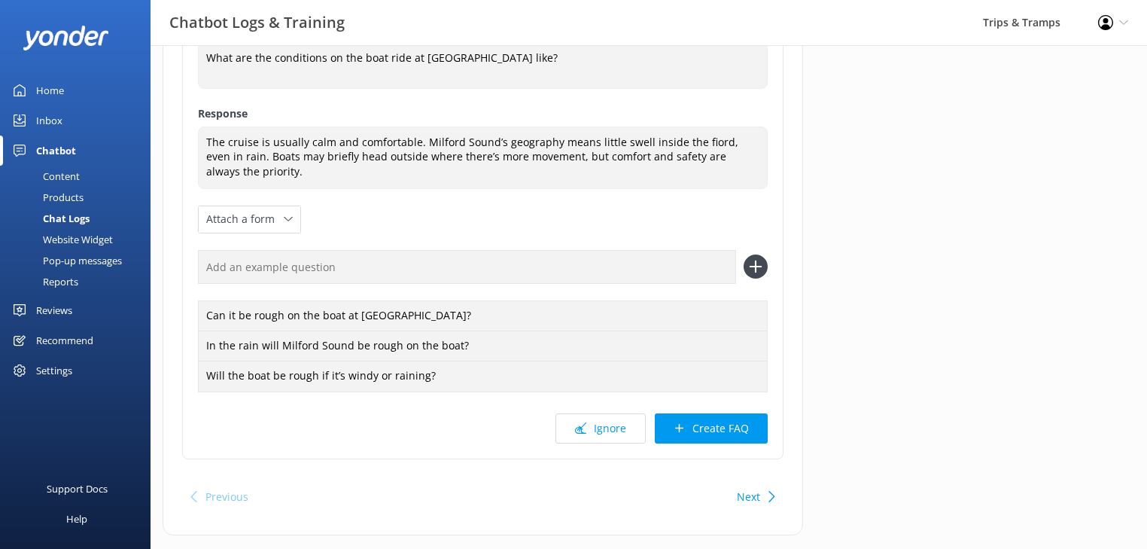
click at [224, 264] on input "text" at bounding box center [467, 267] width 538 height 34
paste input "Is the cruise suitable for people who get seasick?"
type input "Is the cruise suitable for people who get seasick?"
click at [759, 259] on icon at bounding box center [756, 266] width 24 height 24
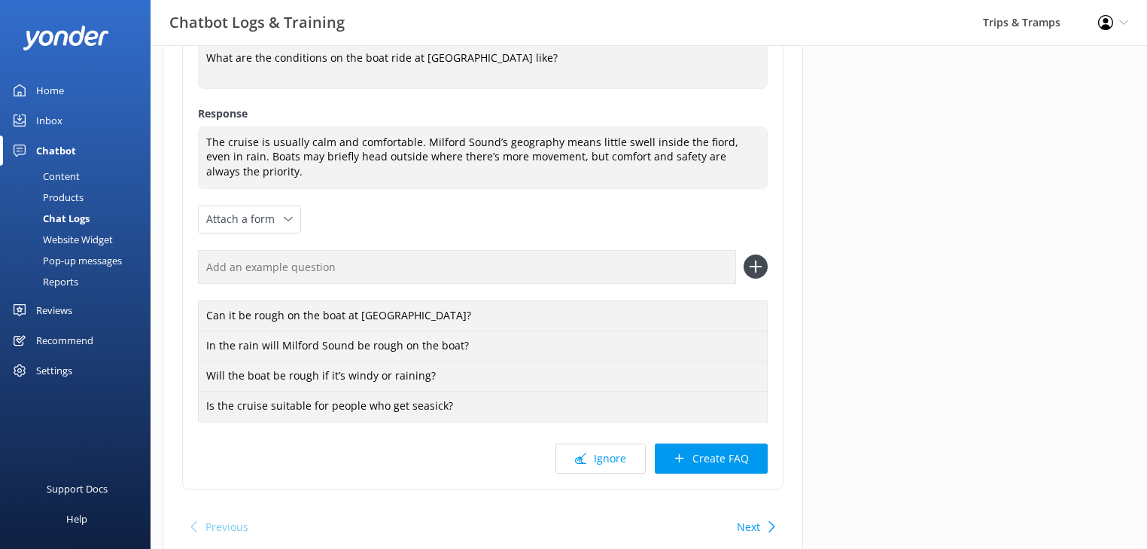
click at [270, 264] on input "text" at bounding box center [467, 267] width 538 height 34
paste input "How calm is the water inside the fiord?"
type input "How calm is the water inside the fiord?"
click at [756, 262] on use at bounding box center [755, 266] width 13 height 13
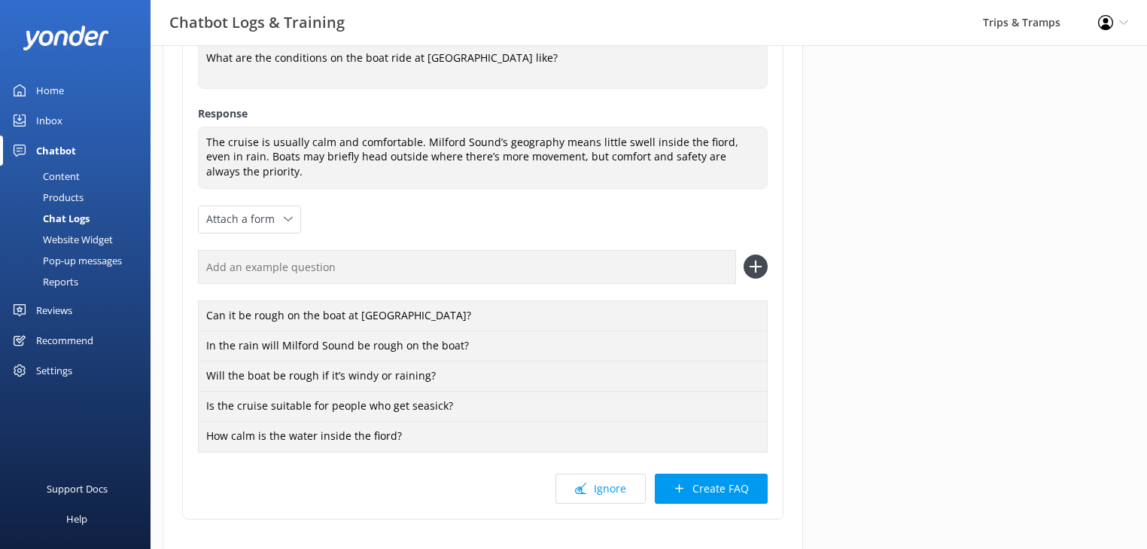
click at [232, 255] on input "text" at bounding box center [467, 267] width 538 height 34
paste input "Can we go outside the fiord, and is it rough there?"
type input "Can we go outside the fiord, and is it rough there?"
click at [755, 265] on use at bounding box center [755, 266] width 13 height 13
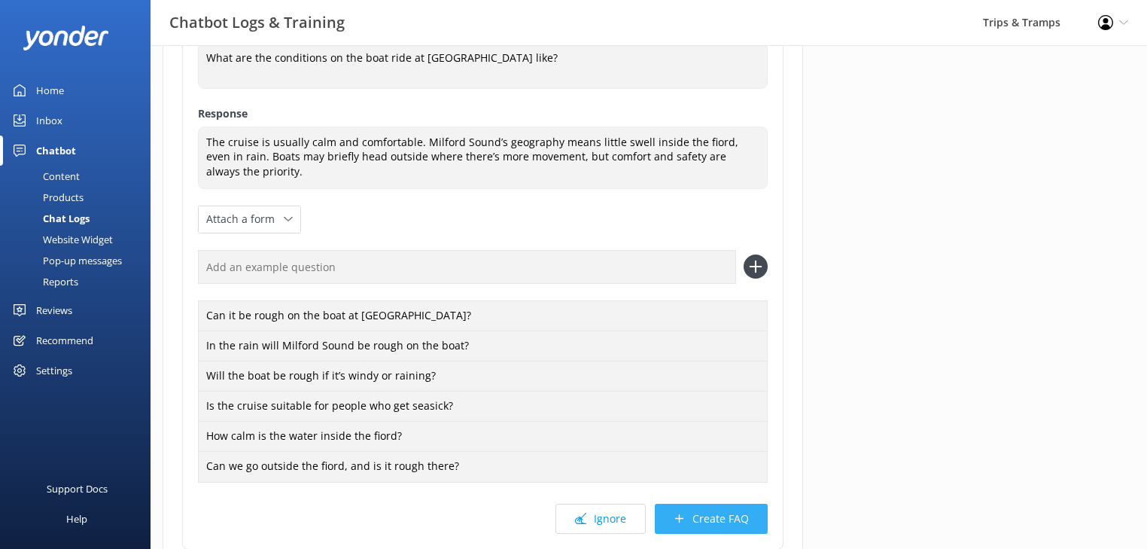
click at [702, 525] on button "Create FAQ" at bounding box center [711, 519] width 113 height 30
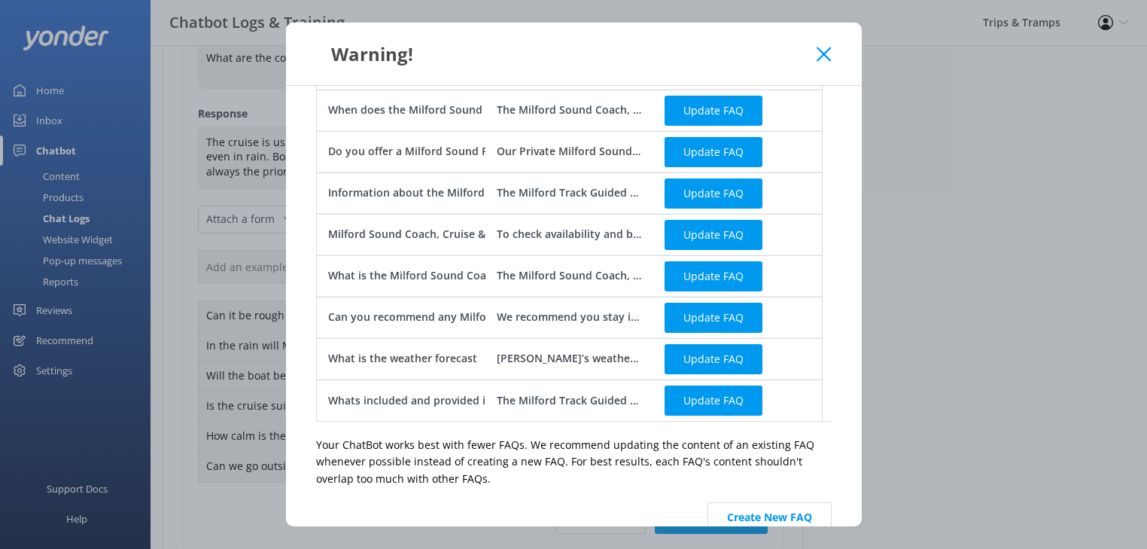
scroll to position [630, 0]
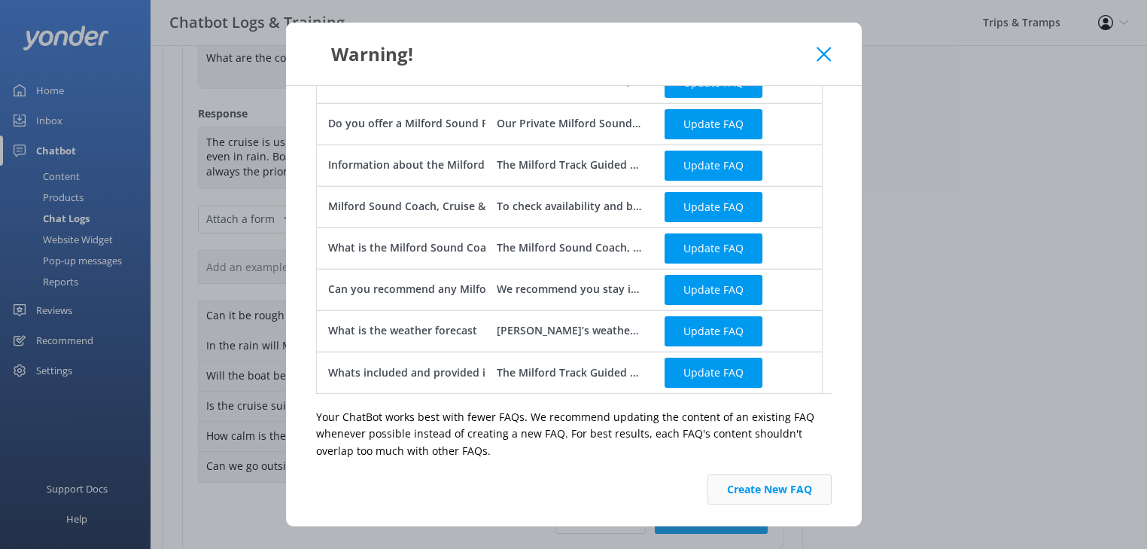
click at [759, 489] on button "Create New FAQ" at bounding box center [770, 489] width 124 height 30
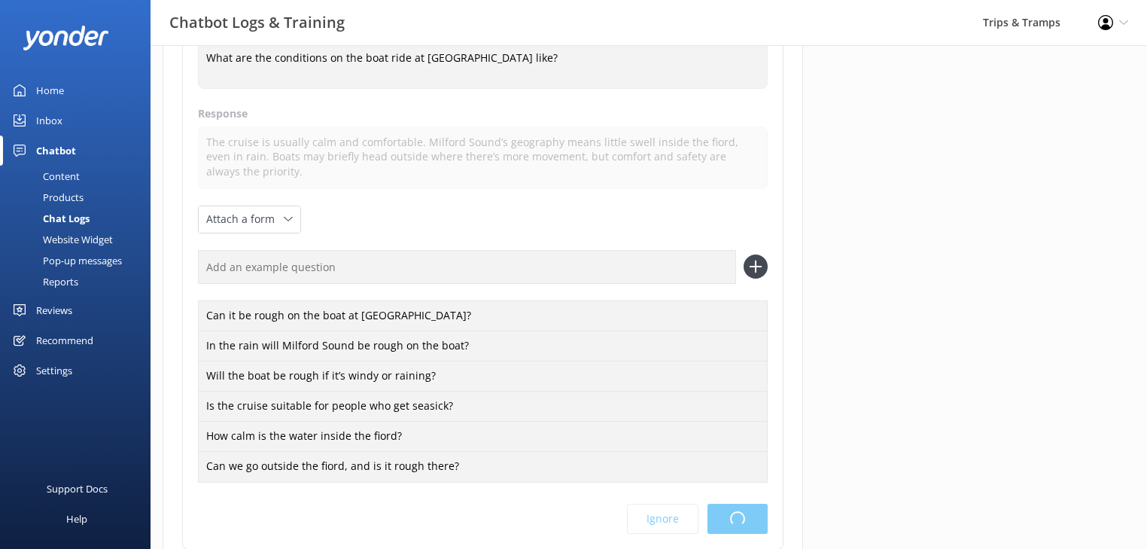
scroll to position [0, 0]
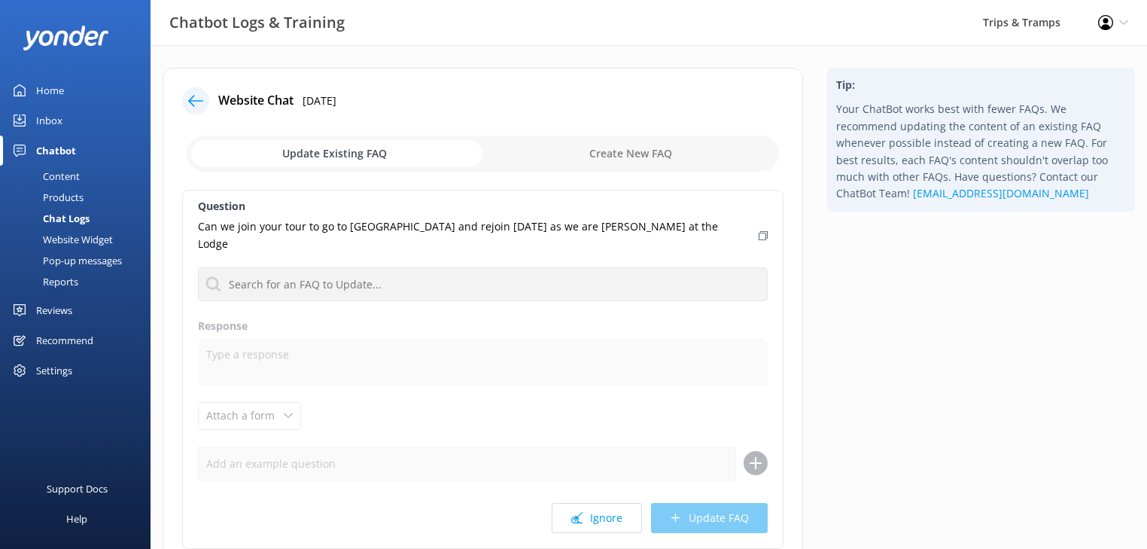
click at [51, 84] on div "Home" at bounding box center [50, 90] width 28 height 30
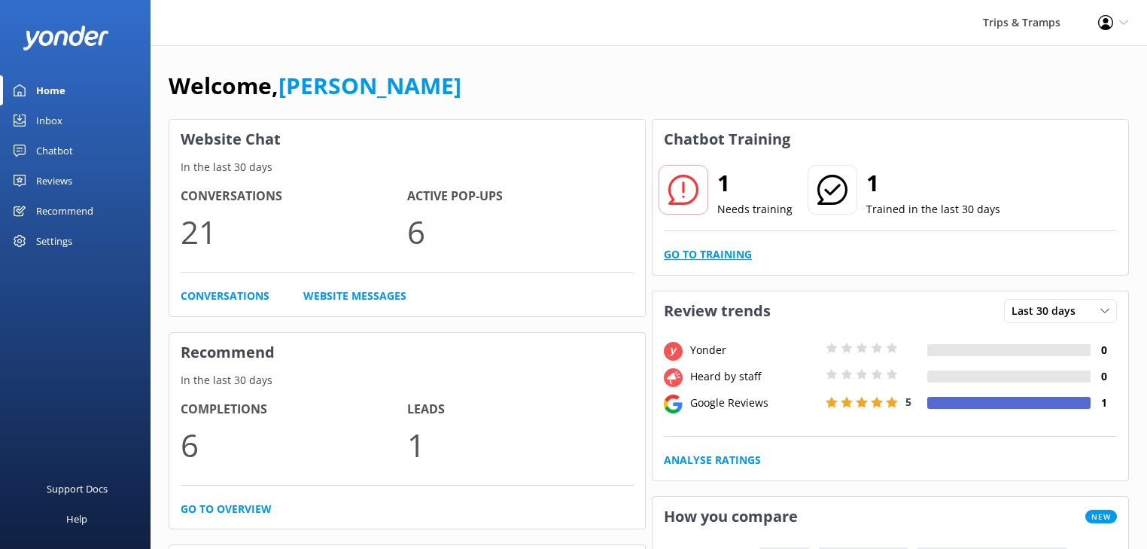
click at [726, 250] on link "Go to Training" at bounding box center [708, 254] width 88 height 17
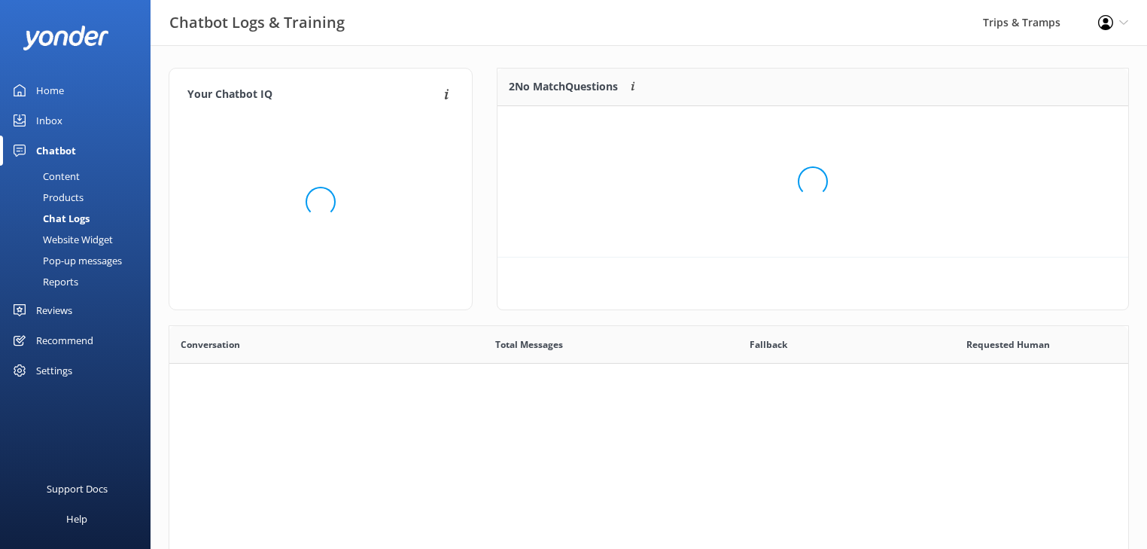
scroll to position [518, 950]
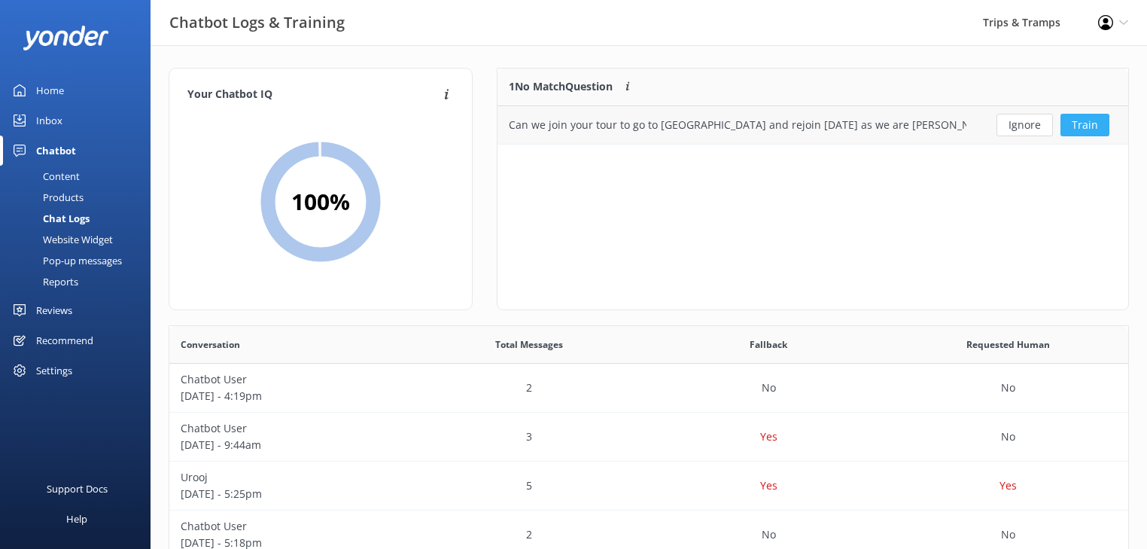
click at [1091, 129] on button "Train" at bounding box center [1085, 125] width 49 height 23
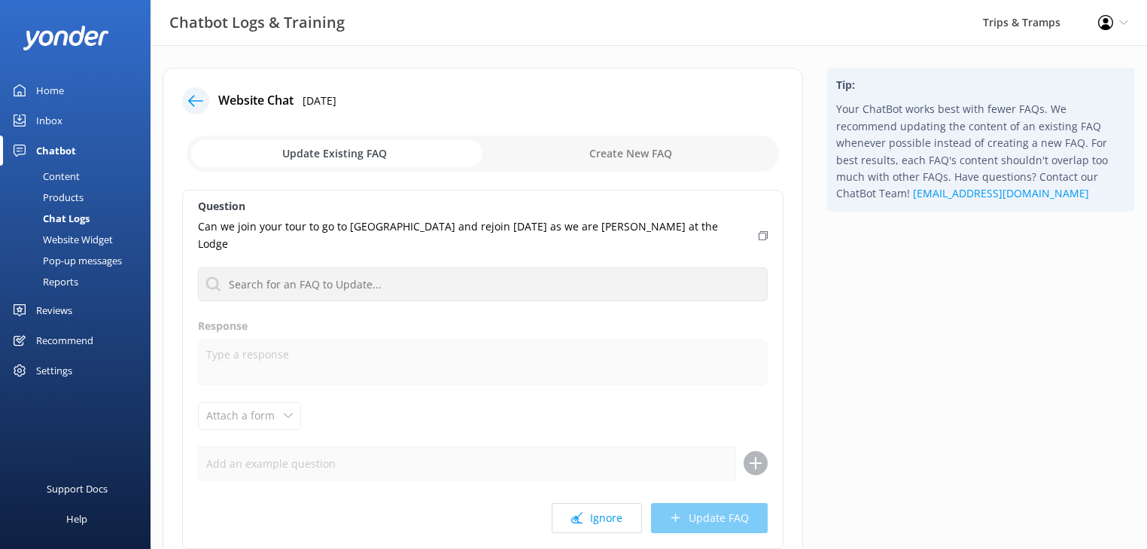
click at [659, 150] on input "checkbox" at bounding box center [483, 153] width 592 height 36
checkbox input "true"
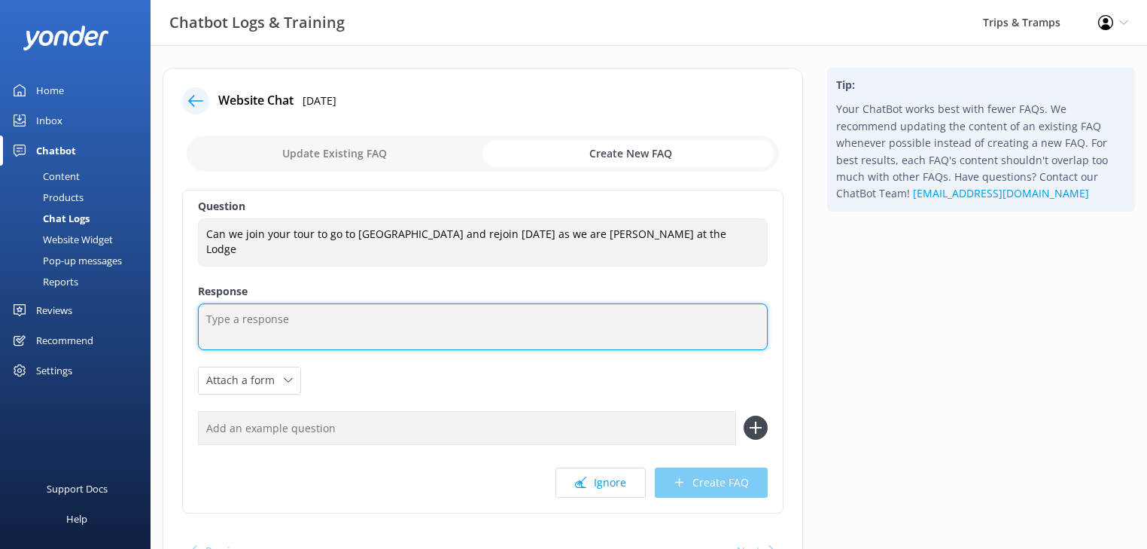
click at [431, 315] on textarea at bounding box center [483, 326] width 570 height 47
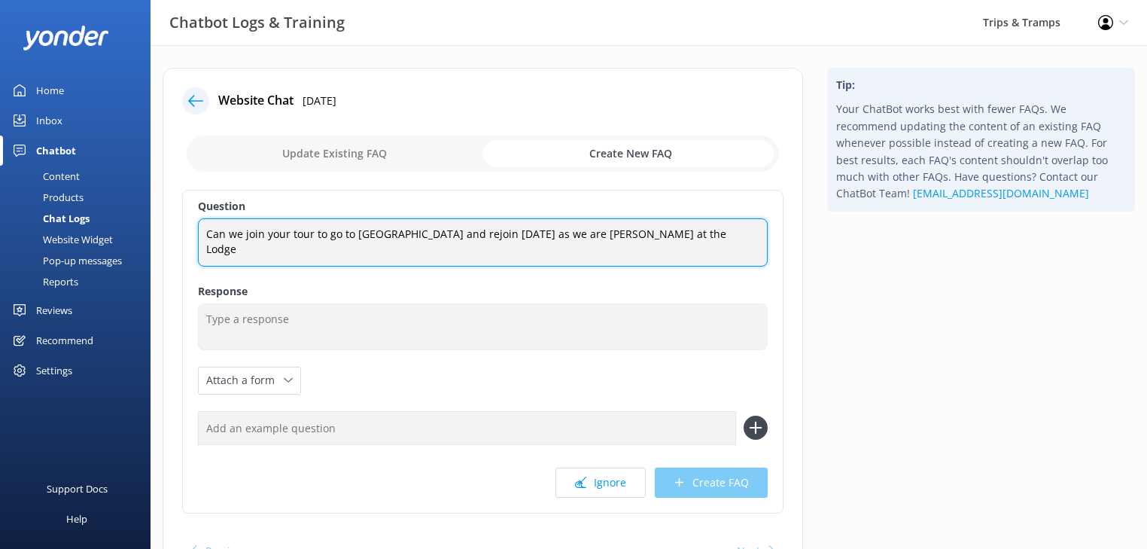
drag, startPoint x: 683, startPoint y: 238, endPoint x: 110, endPoint y: 249, distance: 573.6
click at [110, 249] on div "Chatbot Logs & Training Trips & Tramps Profile Settings Logout Home Inbox Chatb…" at bounding box center [573, 339] width 1147 height 589
paste textarea "go outside the fiord, and is it rough there?"
type textarea "Can we go outside the fiord, and is it rough there?"
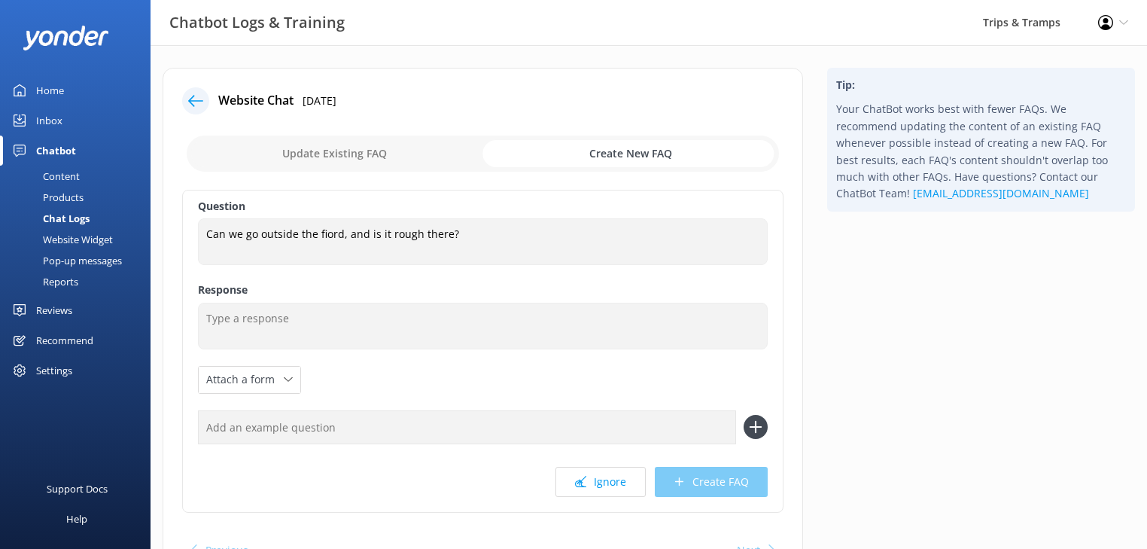
click at [364, 156] on input "checkbox" at bounding box center [483, 153] width 592 height 36
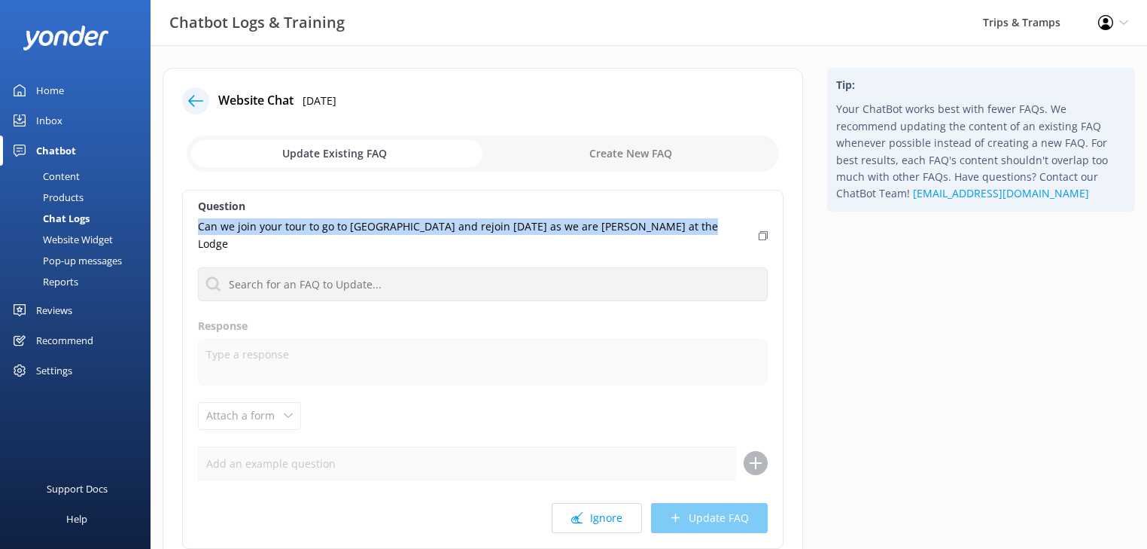
drag, startPoint x: 671, startPoint y: 227, endPoint x: 189, endPoint y: 230, distance: 482.5
click at [189, 230] on div "Question Can we join your tour to go to [GEOGRAPHIC_DATA] and rejoin [DATE] as …" at bounding box center [482, 369] width 601 height 359
copy p "Can we join your tour to go to [GEOGRAPHIC_DATA] and rejoin [DATE] as we are [P…"
click at [616, 145] on input "checkbox" at bounding box center [483, 153] width 592 height 36
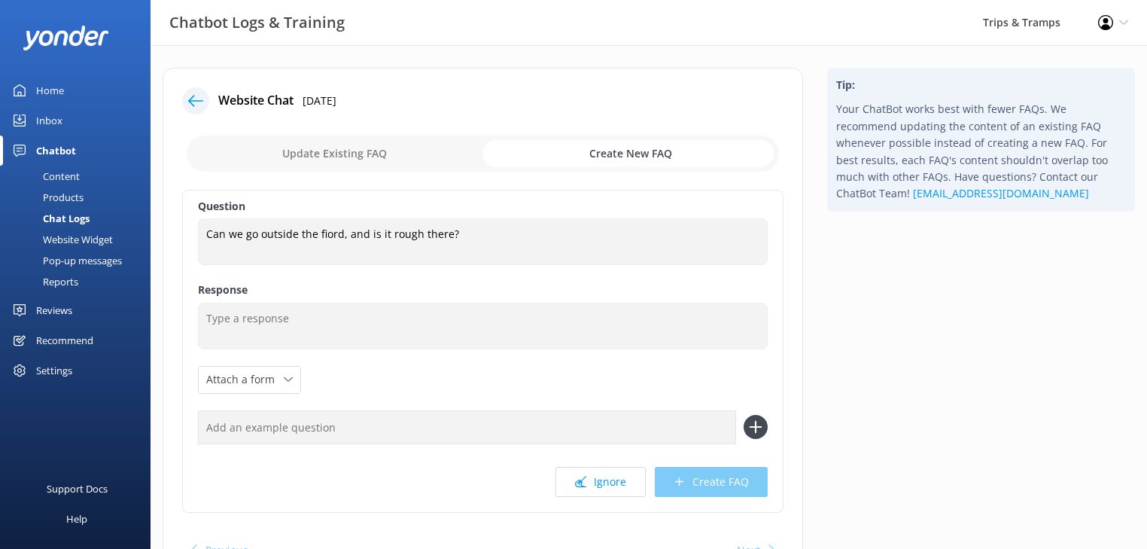
click at [385, 148] on input "checkbox" at bounding box center [483, 153] width 592 height 36
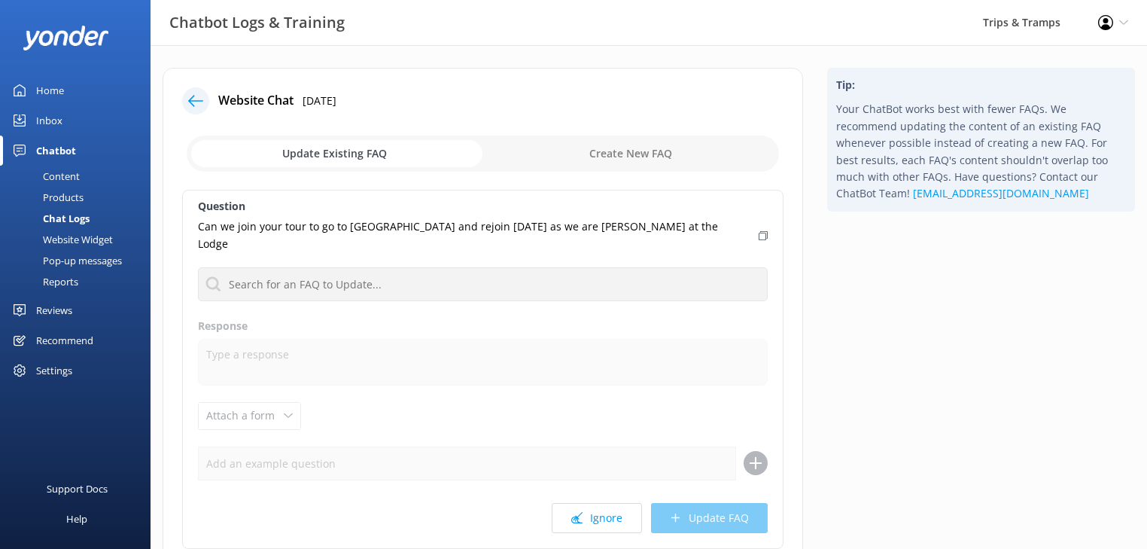
click at [370, 226] on p "Can we join your tour to go to [GEOGRAPHIC_DATA] and rejoin [DATE] as we are [P…" at bounding box center [474, 235] width 552 height 34
click at [645, 157] on input "checkbox" at bounding box center [483, 153] width 592 height 36
checkbox input "true"
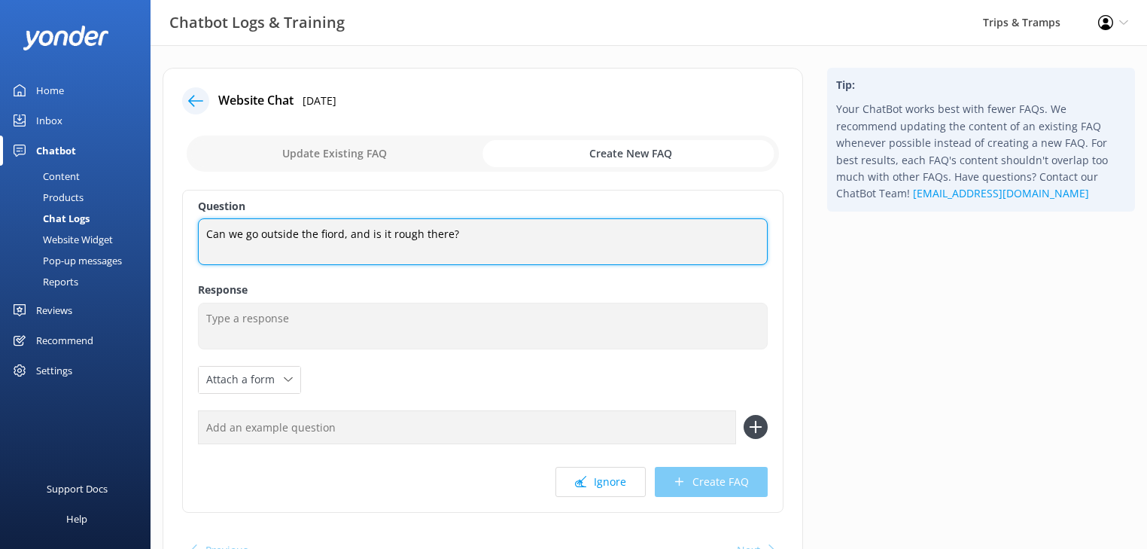
drag, startPoint x: 468, startPoint y: 236, endPoint x: 65, endPoint y: 218, distance: 403.9
click at [62, 239] on div "Chatbot Logs & Training Trips & Tramps Profile Settings Logout Home Inbox Chatb…" at bounding box center [573, 339] width 1147 height 589
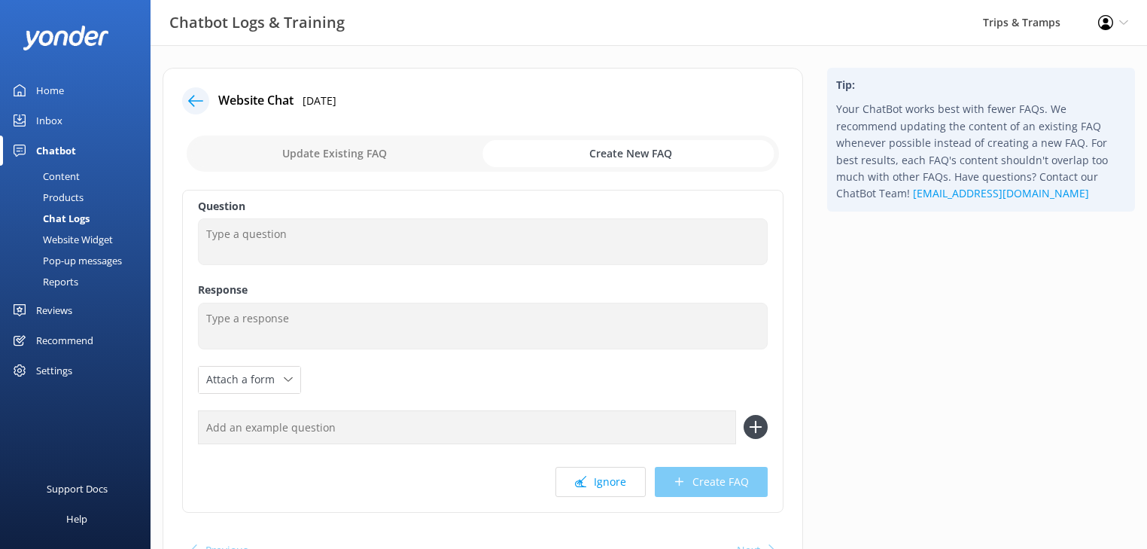
click at [285, 214] on label "Question" at bounding box center [483, 206] width 570 height 17
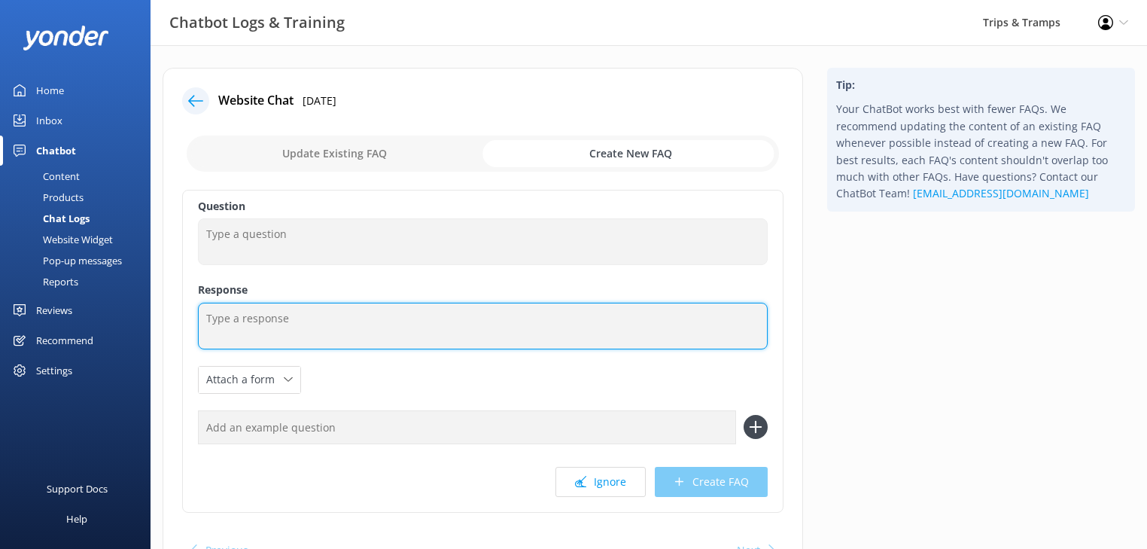
click at [228, 319] on textarea at bounding box center [483, 326] width 570 height 47
paste textarea "Can we join your tour to go to [GEOGRAPHIC_DATA] and rejoin [DATE] as we are [P…"
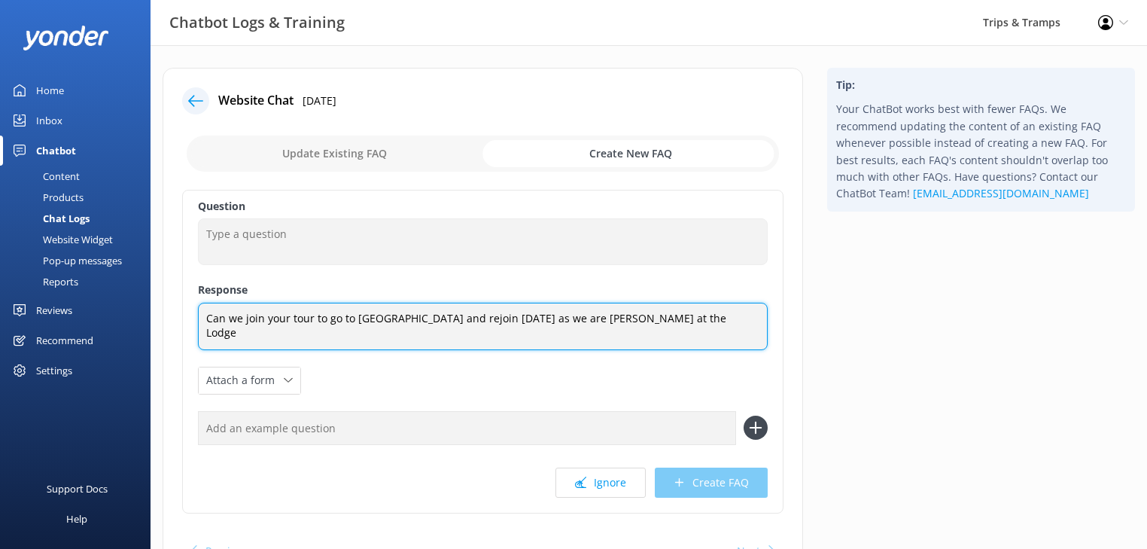
drag, startPoint x: 688, startPoint y: 321, endPoint x: 173, endPoint y: 321, distance: 514.8
click at [173, 321] on div "Website Chat [DATE] Update Existing FAQ Create New FAQ Question Response Can we…" at bounding box center [483, 329] width 641 height 522
type textarea "Can we join your tour to go to [GEOGRAPHIC_DATA] and rejoin [DATE] as we are [P…"
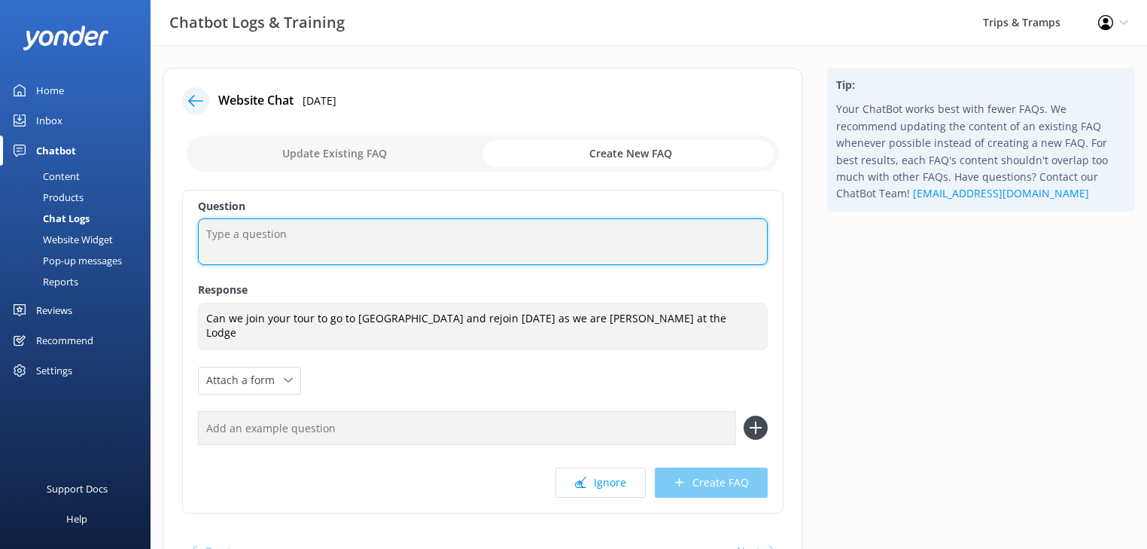
click at [232, 241] on textarea at bounding box center [483, 241] width 570 height 47
paste textarea "Can we join your tour to go to [GEOGRAPHIC_DATA] and rejoin [DATE] as we are [P…"
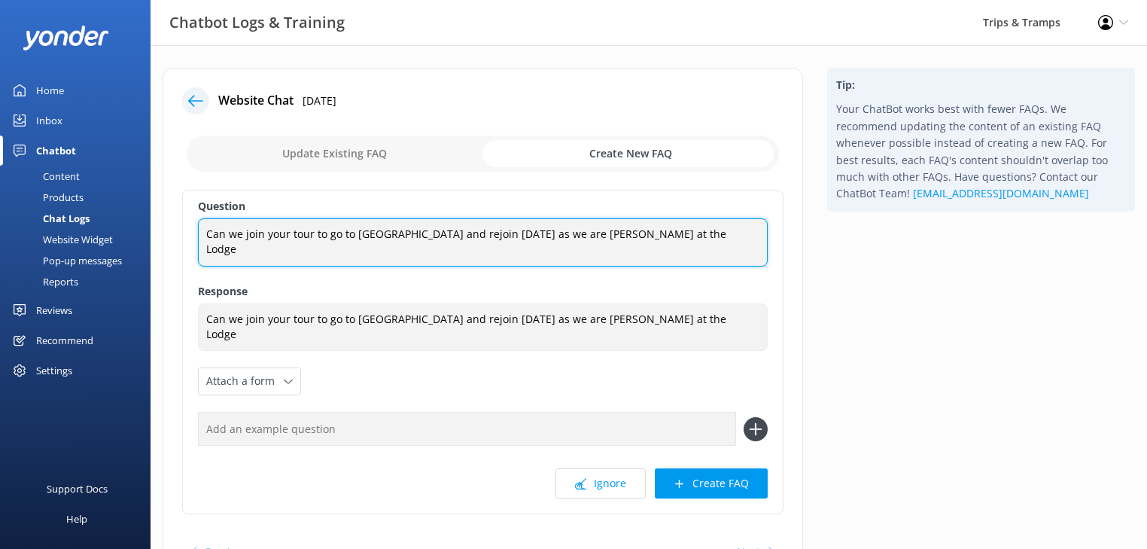
drag, startPoint x: 656, startPoint y: 236, endPoint x: 536, endPoint y: 235, distance: 120.4
click at [536, 235] on textarea "Can we join your tour to go to [GEOGRAPHIC_DATA] and rejoin [DATE] as we are [P…" at bounding box center [483, 241] width 570 height 47
type textarea "Can we join your tour to go to [GEOGRAPHIC_DATA] and rejoin [DATE]?"
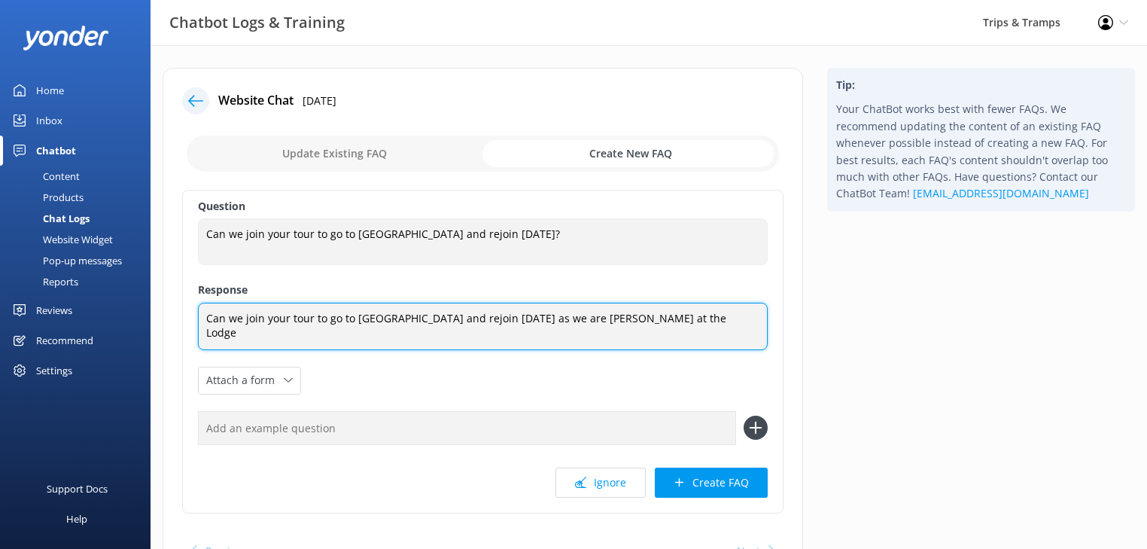
drag, startPoint x: 584, startPoint y: 307, endPoint x: 601, endPoint y: 309, distance: 16.7
click at [584, 307] on textarea "Can we join your tour to go to [GEOGRAPHIC_DATA] and rejoin [DATE] as we are [P…" at bounding box center [483, 326] width 570 height 47
drag, startPoint x: 557, startPoint y: 313, endPoint x: -32, endPoint y: 315, distance: 589.3
click at [0, 315] on html "Chatbot Logs & Training Trips & Tramps Profile Settings Logout Home Inbox Chatb…" at bounding box center [573, 317] width 1147 height 635
paste textarea "Unfortunately, that’s not possible. Our Milford Sound tours are designed as ful…"
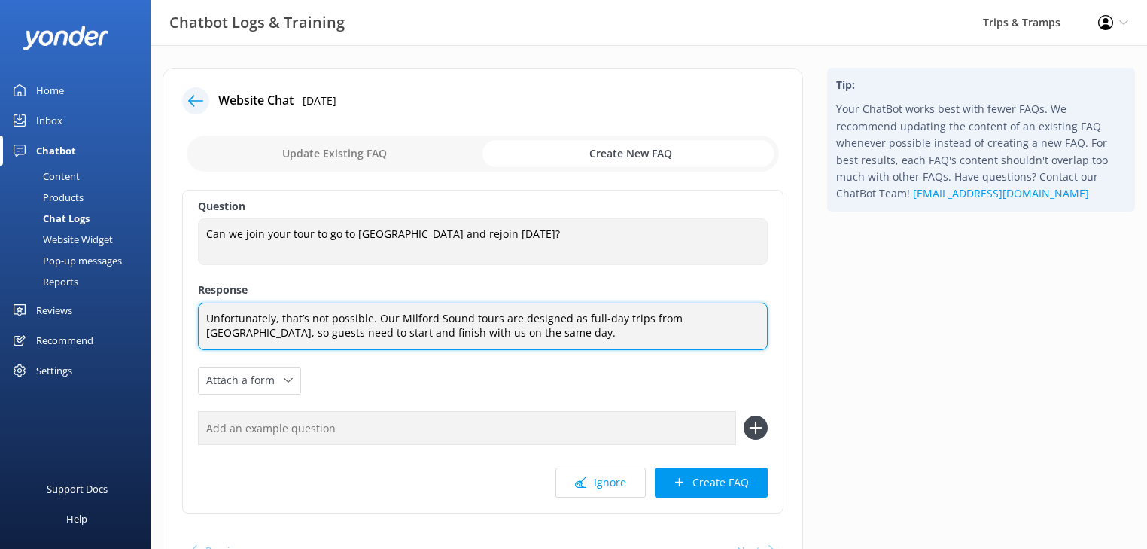
type textarea "Unfortunately, that’s not possible. Our Milford Sound tours are designed as ful…"
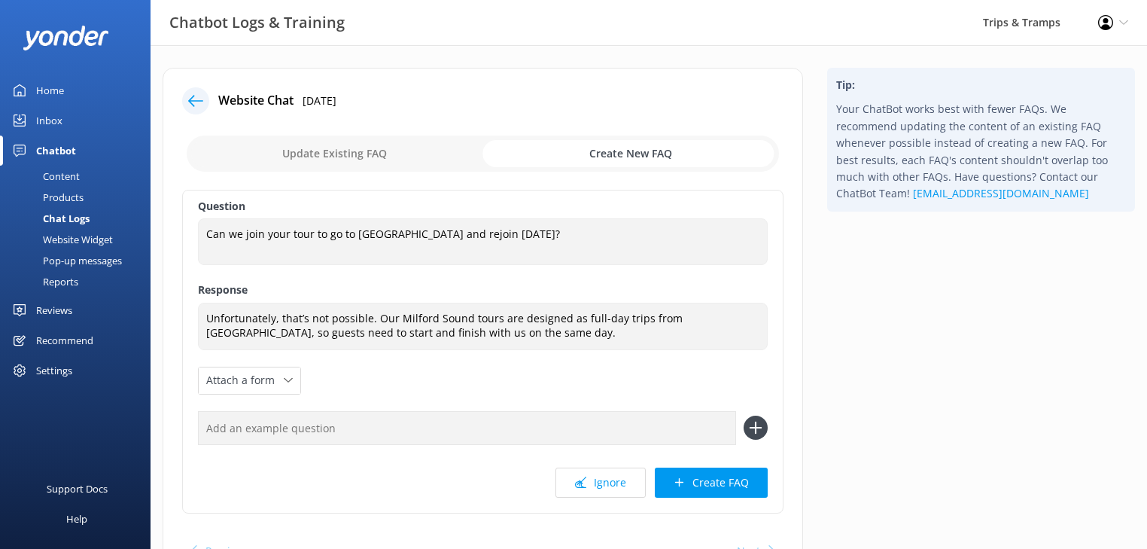
click at [251, 428] on input "text" at bounding box center [467, 428] width 538 height 34
type input "I am staying at [GEOGRAPHIC_DATA]"
drag, startPoint x: 303, startPoint y: 431, endPoint x: 93, endPoint y: 428, distance: 210.0
click at [88, 433] on div "Chatbot Logs & Training Trips & Tramps Profile Settings Logout Home Inbox Chatb…" at bounding box center [573, 339] width 1147 height 589
paste input "Can we join the tour midway through if we’re staying at [GEOGRAPHIC_DATA]?"
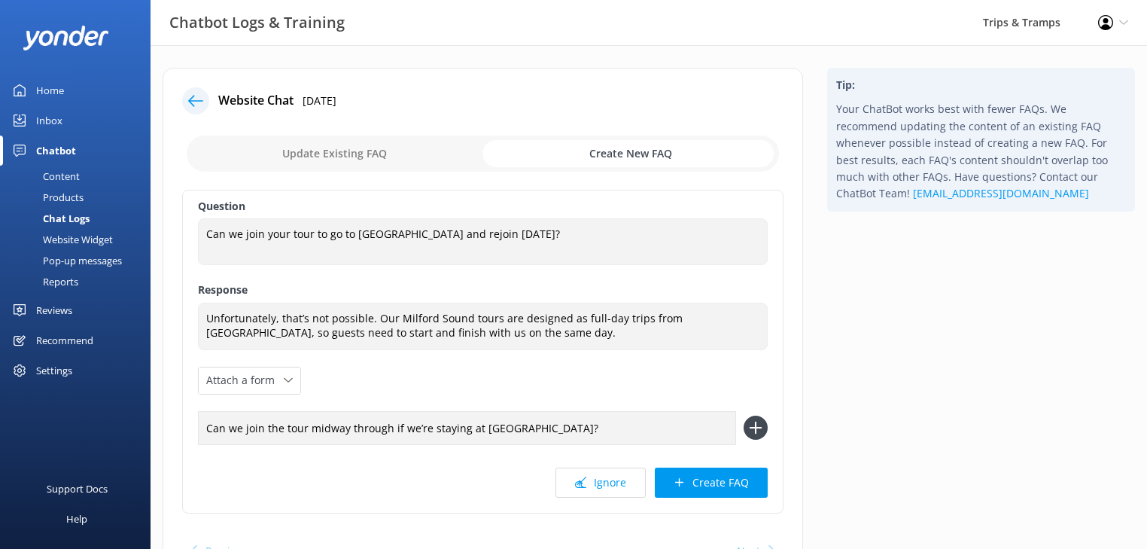
type input "Can we join the tour midway through if we’re staying at [GEOGRAPHIC_DATA]?"
click at [761, 424] on icon at bounding box center [756, 427] width 24 height 24
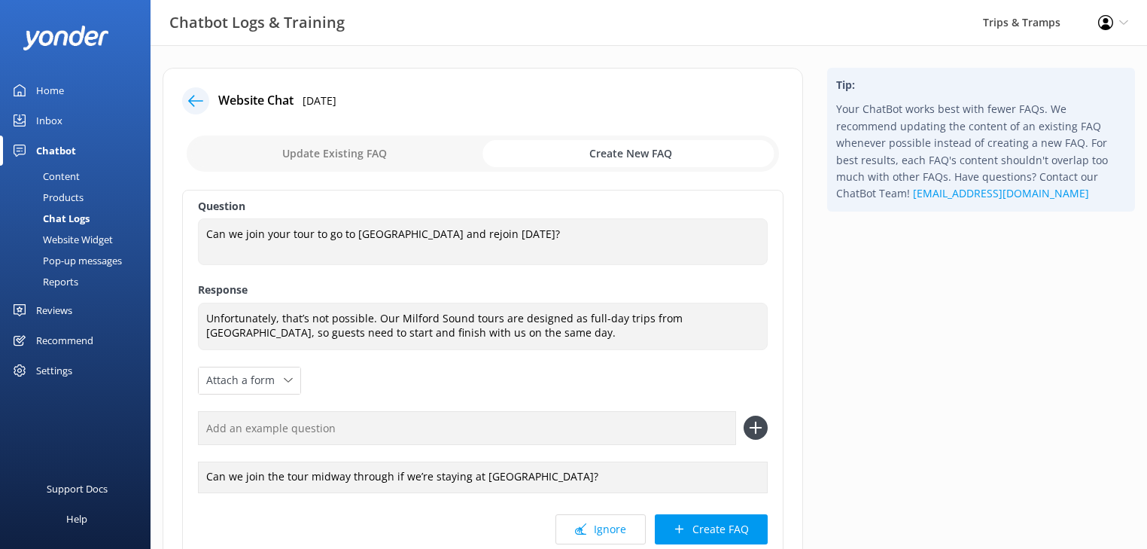
click at [260, 430] on input "text" at bounding box center [467, 428] width 538 height 34
paste input "Can we join the cruise only without the full-day tour?"
type input "Can we join the cruise only without the full-day tour?"
click at [752, 425] on icon at bounding box center [756, 427] width 24 height 24
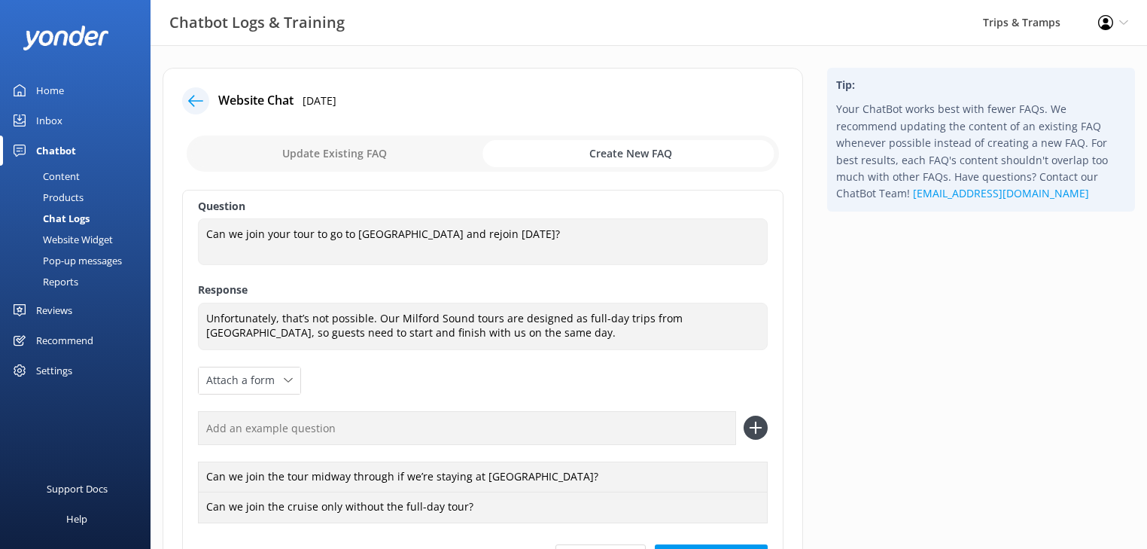
click at [236, 427] on input "text" at bounding box center [467, 428] width 538 height 34
click at [248, 434] on input "text" at bounding box center [467, 428] width 538 height 34
paste input "Are there drop-off and pick-up options at [GEOGRAPHIC_DATA]?"
drag, startPoint x: 391, startPoint y: 431, endPoint x: -18, endPoint y: 437, distance: 409.5
click at [0, 437] on html "Chatbot Logs & Training Trips & Tramps Profile Settings Logout Home Inbox Chatb…" at bounding box center [573, 355] width 1147 height 711
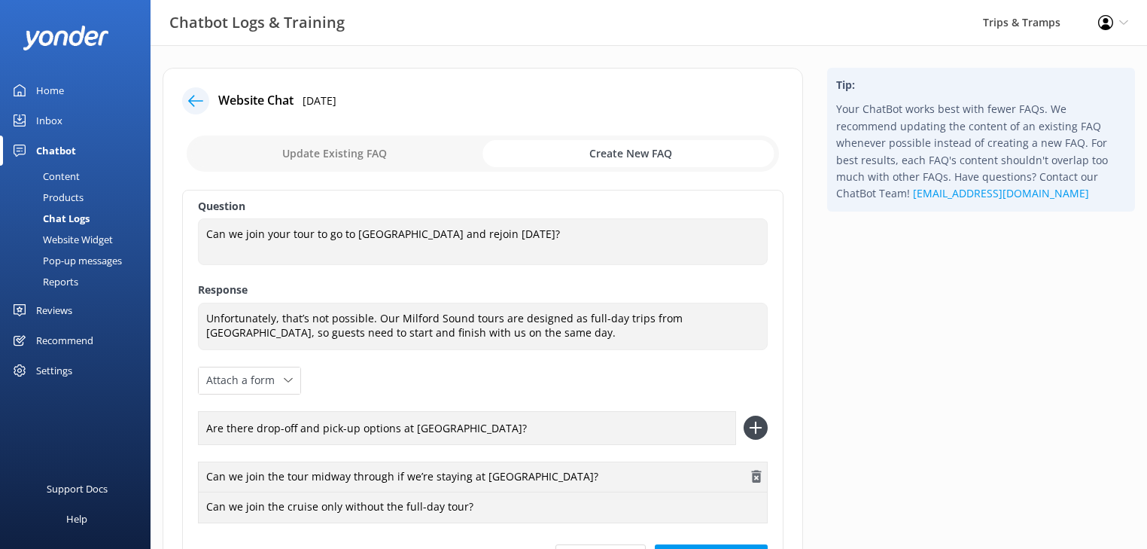
type input "Are there drop-off and pick-up options at [GEOGRAPHIC_DATA]?"
click at [647, 476] on div "Can we join the tour midway through if we’re staying at [GEOGRAPHIC_DATA]?" at bounding box center [483, 477] width 570 height 32
drag, startPoint x: 431, startPoint y: 440, endPoint x: -29, endPoint y: 467, distance: 461.4
click at [0, 467] on html "Chatbot Logs & Training Trips & Tramps Profile Settings Logout Home Inbox Chatb…" at bounding box center [573, 355] width 1147 height 711
click at [264, 428] on input "text" at bounding box center [467, 428] width 538 height 34
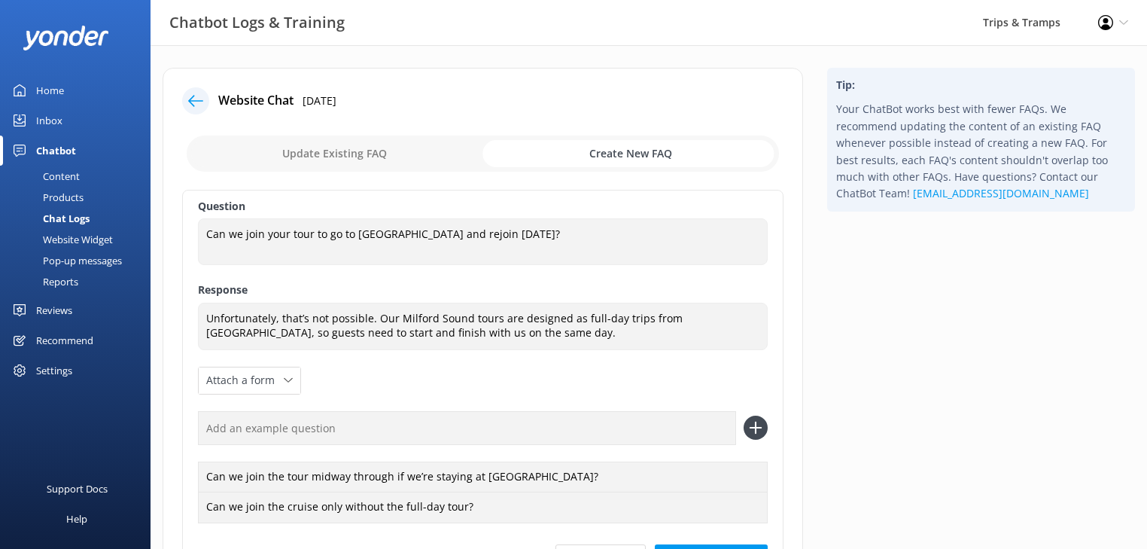
paste input "Can we join just the boat portion if we’re staying locally?"
type input "Can we join just the boat portion if we’re staying locally?"
drag, startPoint x: 750, startPoint y: 425, endPoint x: 761, endPoint y: 430, distance: 11.8
click at [751, 425] on icon at bounding box center [756, 427] width 24 height 24
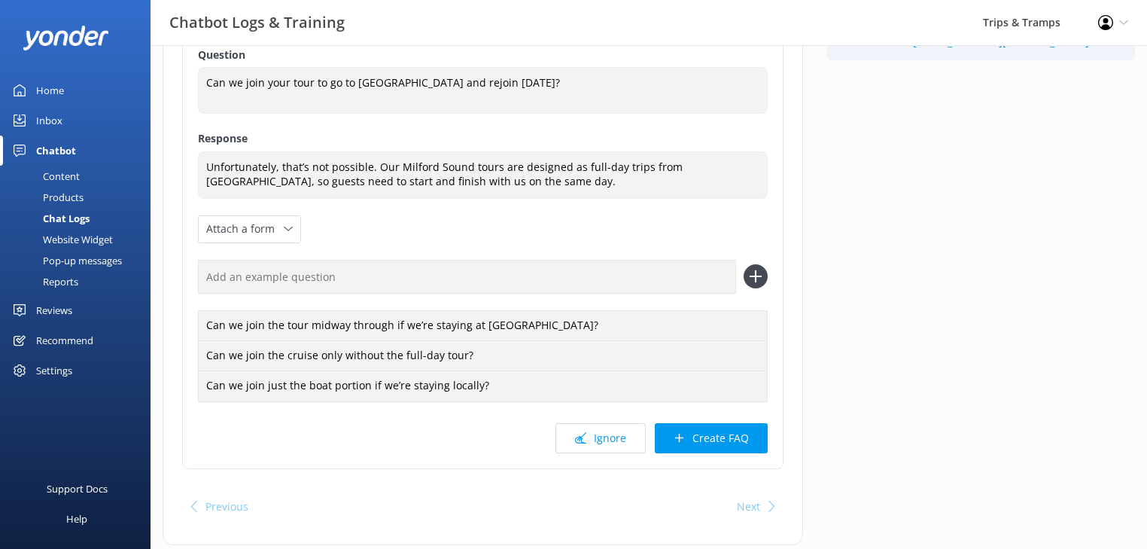
scroll to position [192, 0]
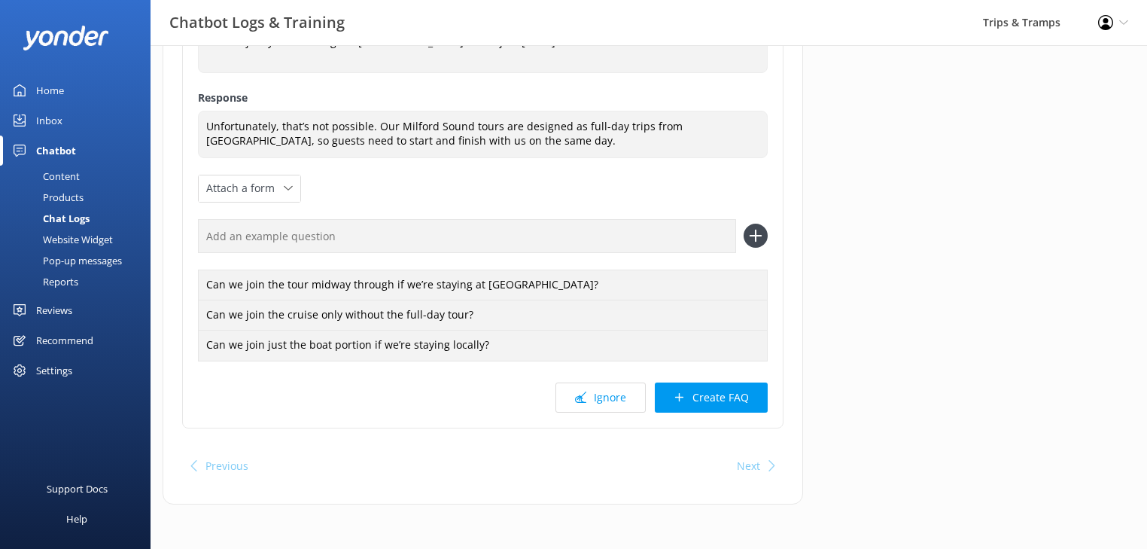
click at [723, 403] on button "Create FAQ" at bounding box center [711, 397] width 113 height 30
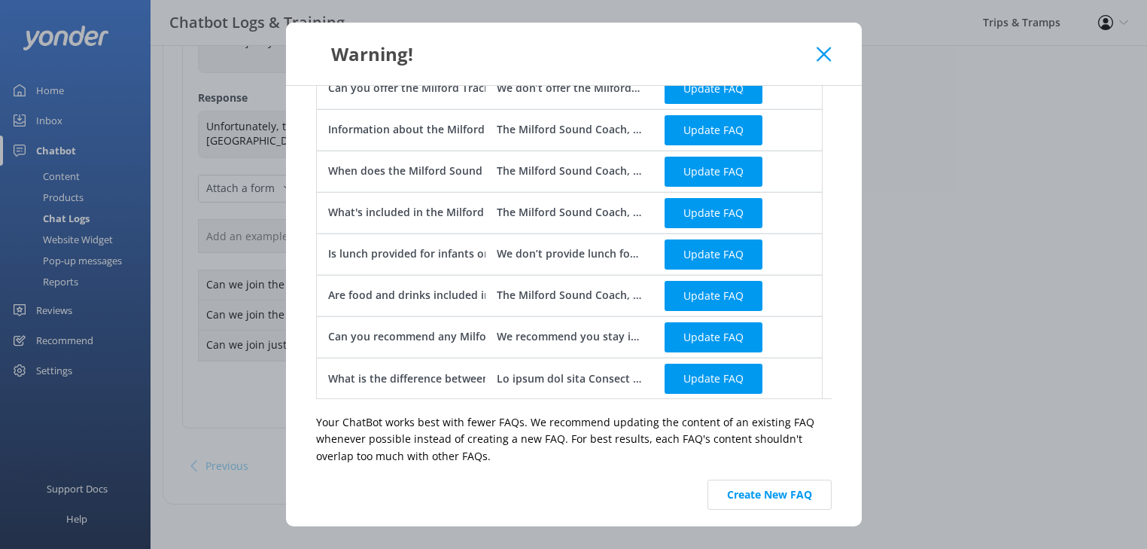
scroll to position [668, 0]
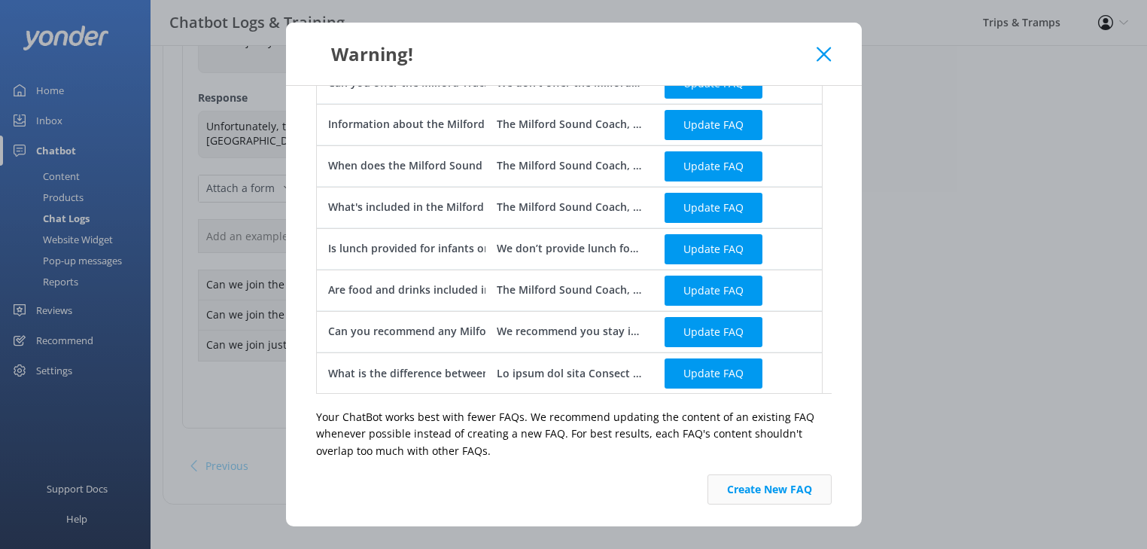
click at [798, 494] on button "Create New FAQ" at bounding box center [770, 489] width 124 height 30
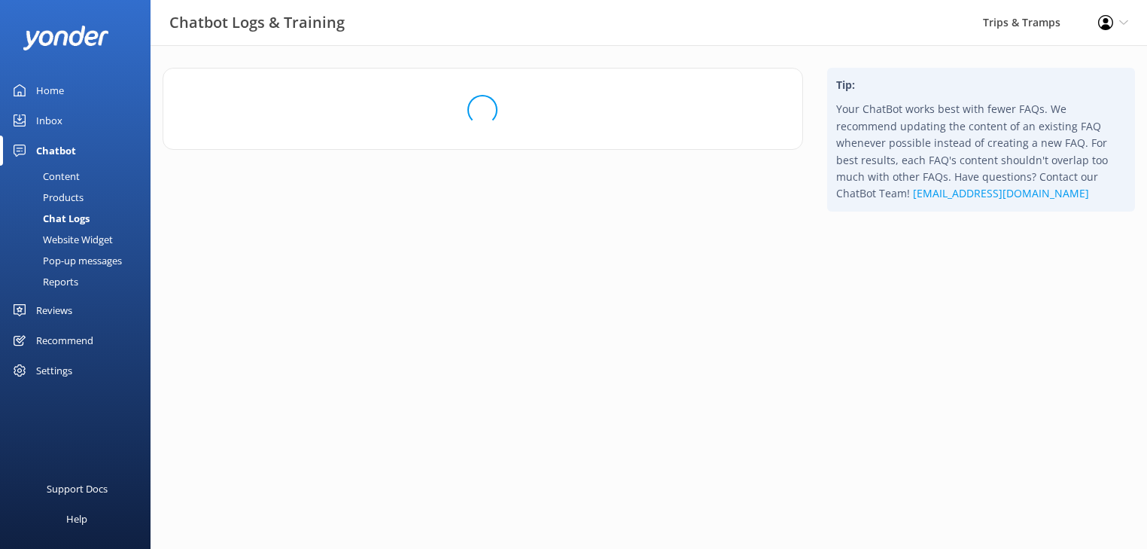
scroll to position [0, 0]
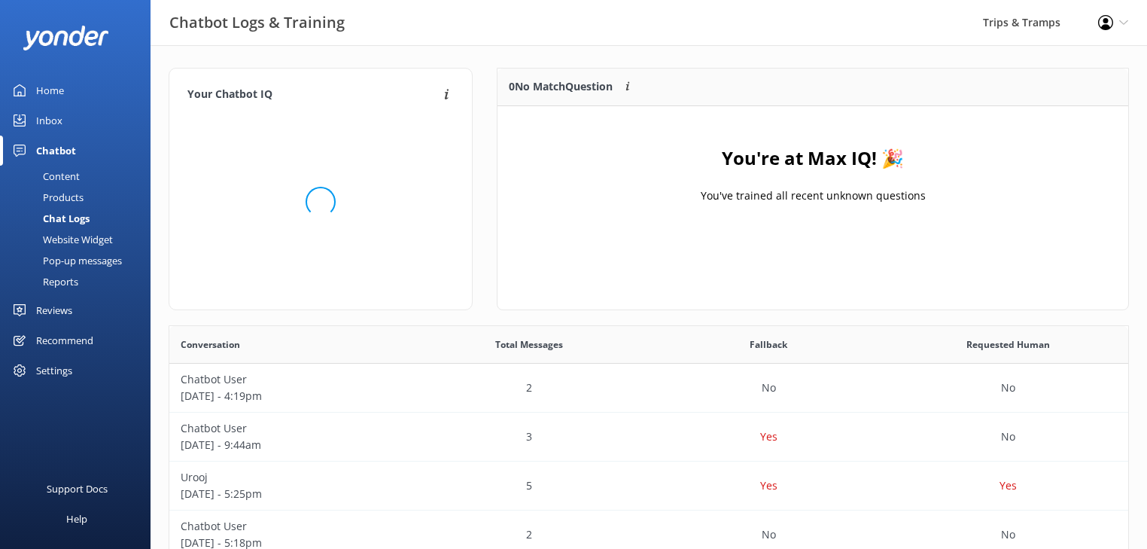
scroll to position [178, 622]
